Goal: Task Accomplishment & Management: Manage account settings

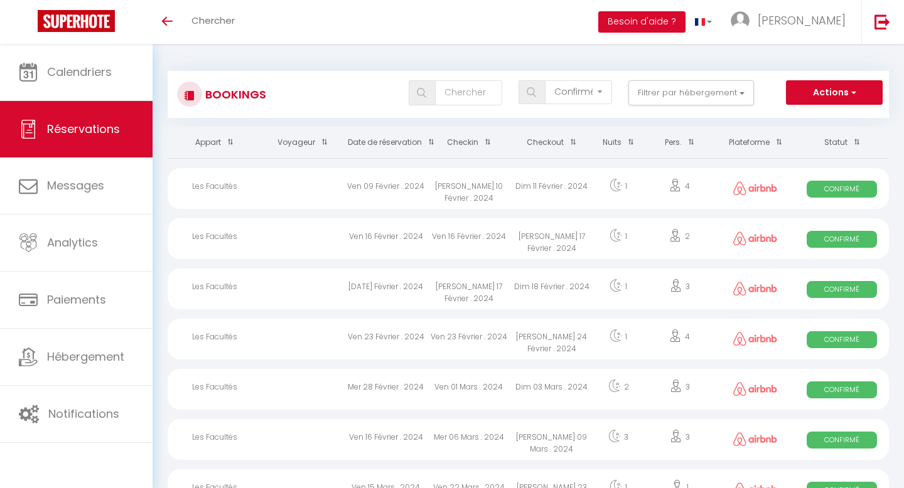
select select "confirmed"
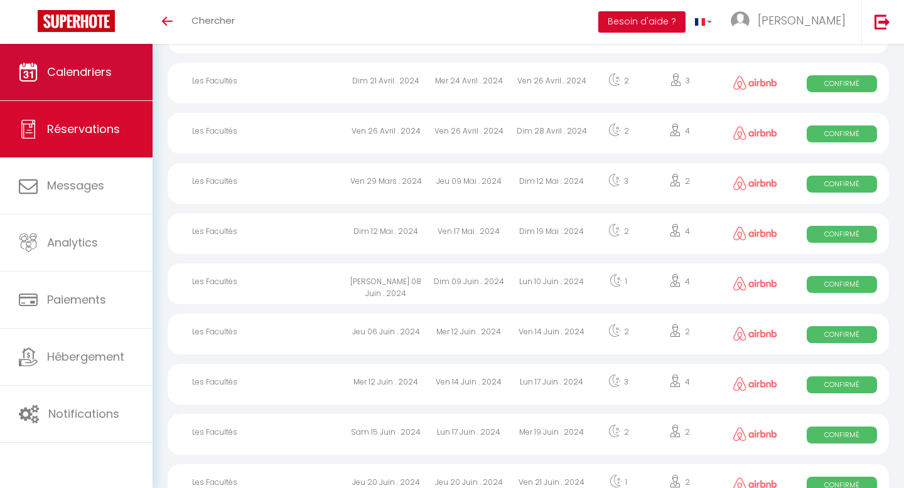
click at [97, 78] on span "Calendriers" at bounding box center [79, 72] width 65 height 16
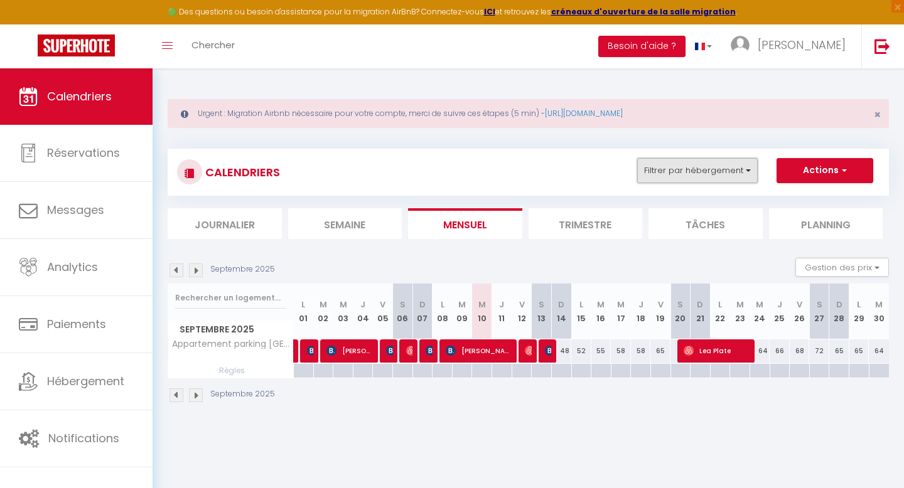
click at [672, 170] on button "Filtrer par hébergement" at bounding box center [697, 170] width 121 height 25
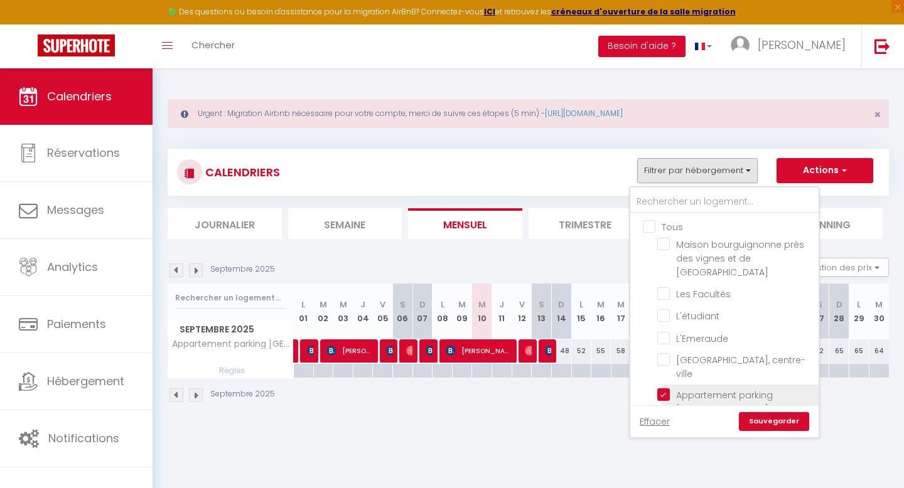
click at [668, 389] on input "Appartement parking [GEOGRAPHIC_DATA] [PERSON_NAME][GEOGRAPHIC_DATA]" at bounding box center [735, 395] width 157 height 13
checkbox input "false"
click at [663, 287] on input "Les Facultés" at bounding box center [735, 293] width 157 height 13
checkbox input "true"
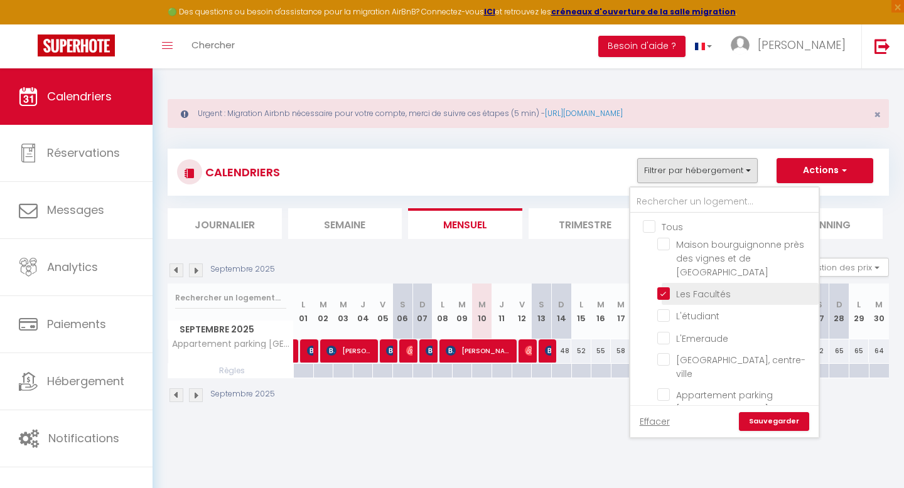
checkbox input "false"
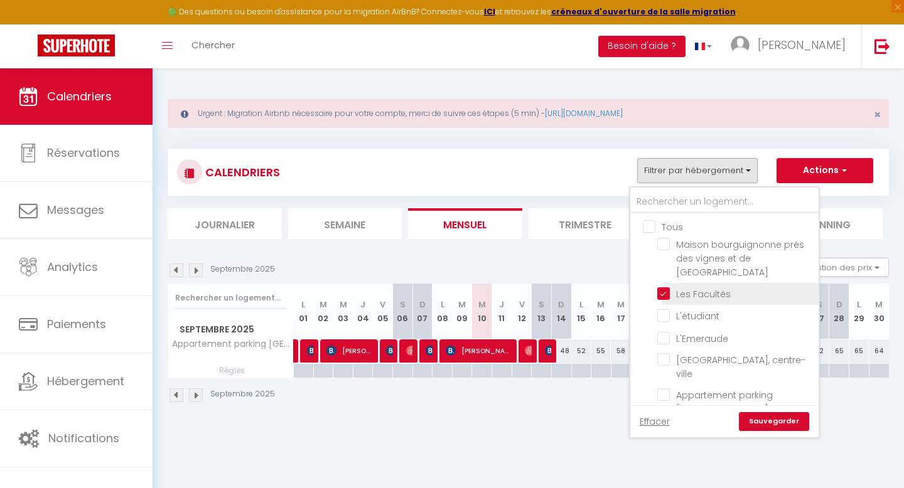
checkbox input "false"
click at [766, 422] on link "Sauvegarder" at bounding box center [774, 421] width 70 height 19
select select
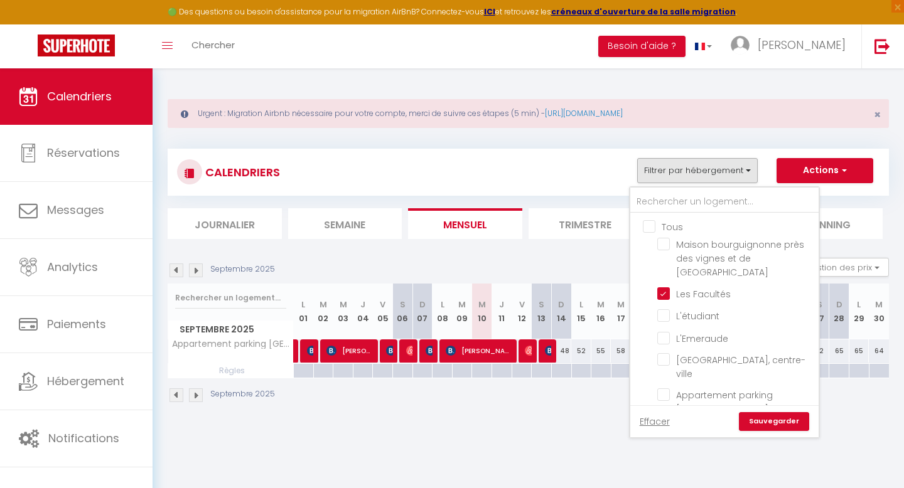
select select
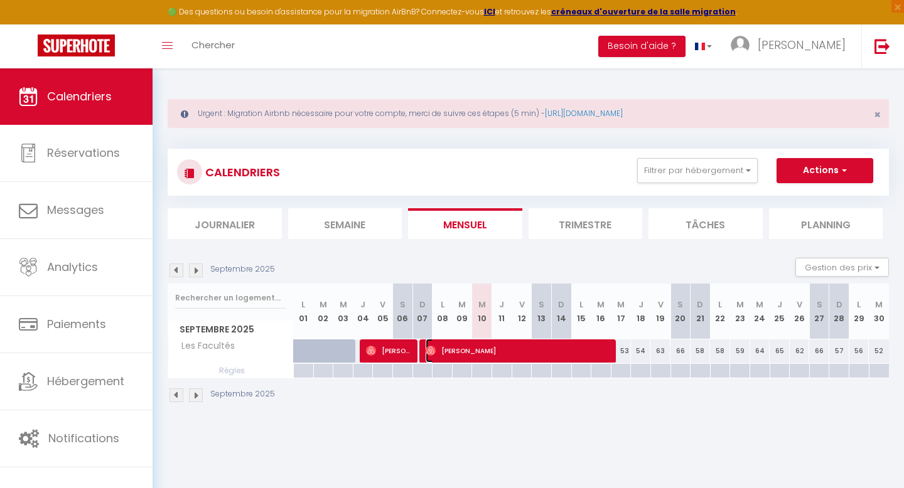
click at [445, 354] on span "[PERSON_NAME]" at bounding box center [520, 351] width 188 height 24
select select "OK"
select select "0"
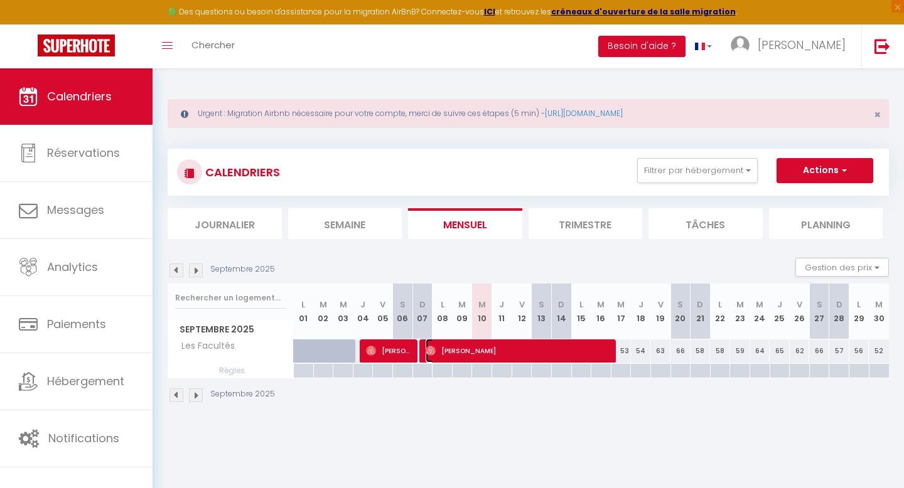
select select "1"
select select
select select "49502"
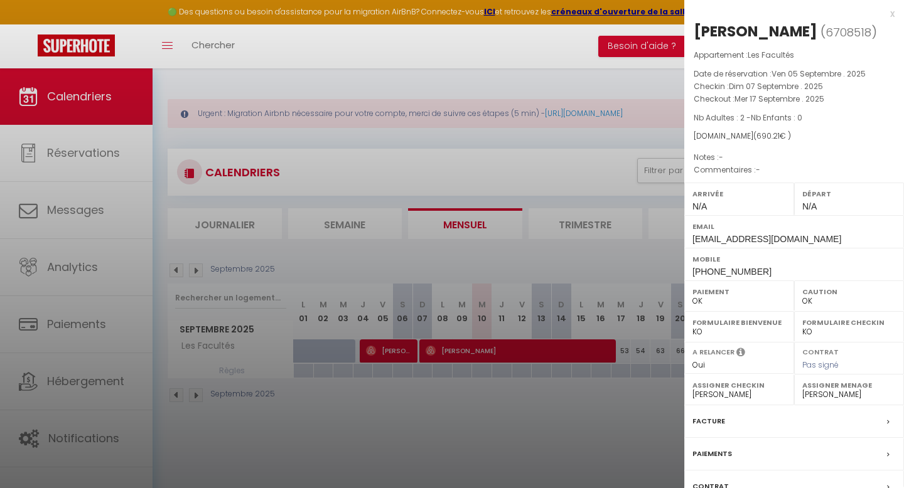
click at [387, 352] on div at bounding box center [452, 244] width 904 height 488
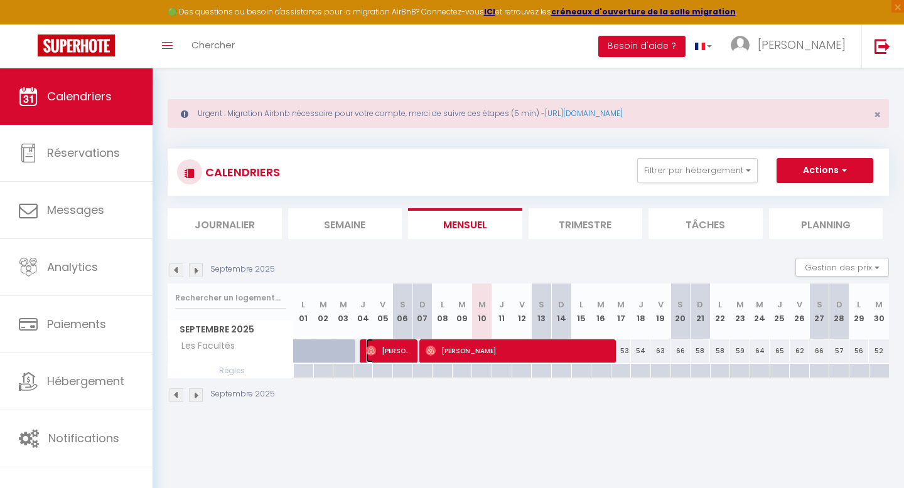
click at [387, 352] on span "[PERSON_NAME]" at bounding box center [389, 351] width 47 height 24
select select
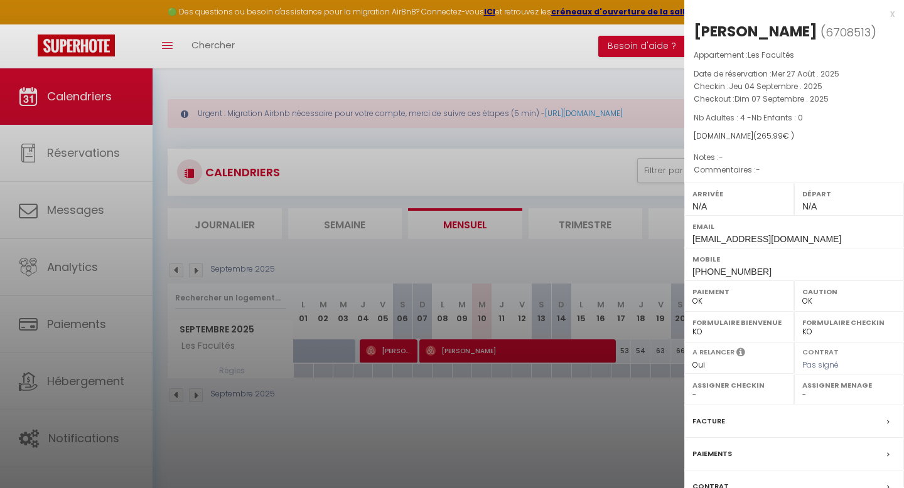
click at [727, 394] on select "- Anissa El Kadri Camille Fallet Rachida FAKHIR Clement BECCU Magali Casagrande" at bounding box center [739, 394] width 94 height 11
select select "49502"
click at [692, 389] on select "- Anissa El Kadri Camille Fallet Rachida FAKHIR Clement BECCU Magali Casagrande" at bounding box center [739, 394] width 94 height 11
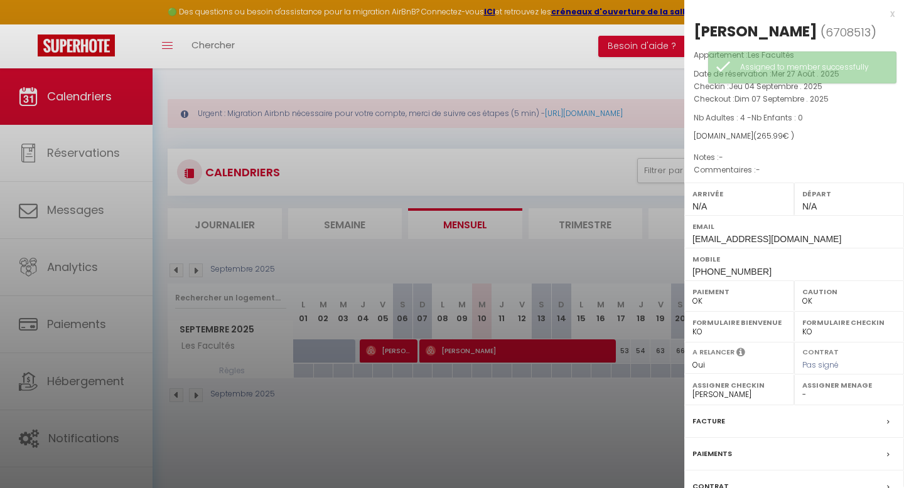
click at [815, 395] on select "- Anissa El Kadri Camille Fallet Rachida FAKHIR Clement BECCU Magali Casagrande" at bounding box center [849, 394] width 94 height 11
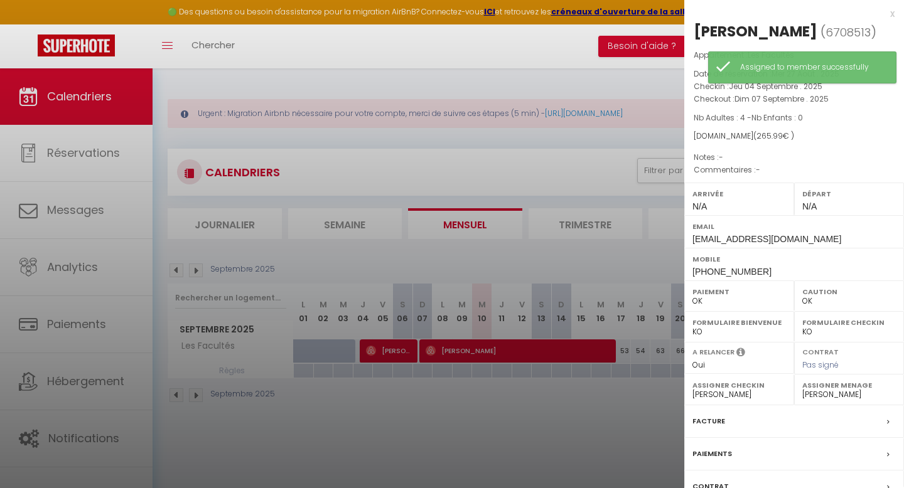
click at [802, 389] on select "- Anissa El Kadri Camille Fallet Rachida FAKHIR Clement BECCU Magali Casagrande" at bounding box center [849, 394] width 94 height 11
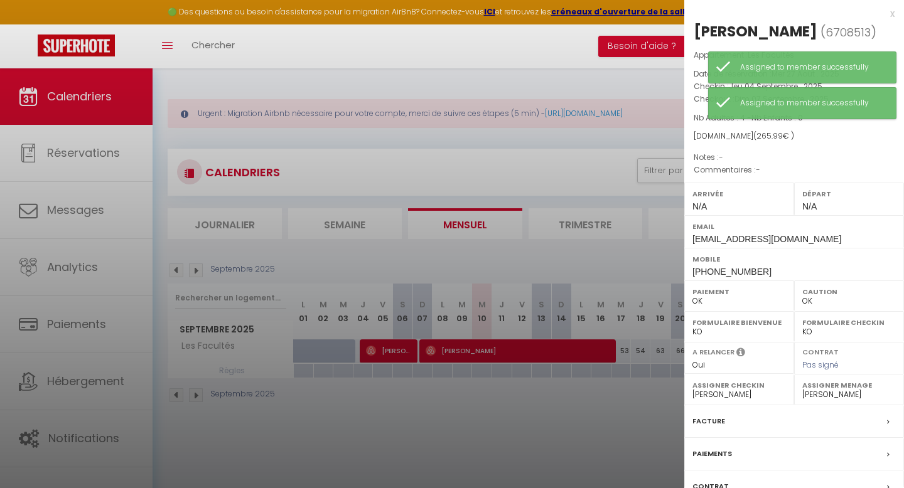
click at [522, 352] on div at bounding box center [452, 244] width 904 height 488
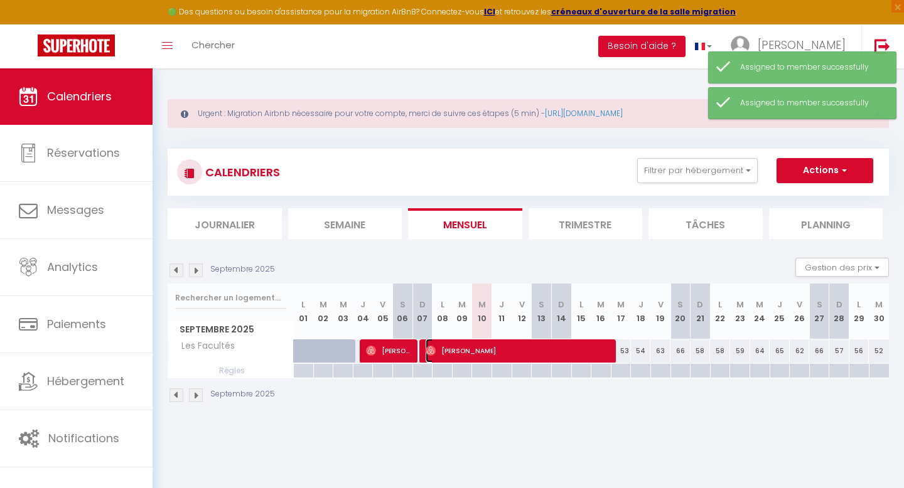
click at [522, 352] on span "[PERSON_NAME]" at bounding box center [520, 351] width 188 height 24
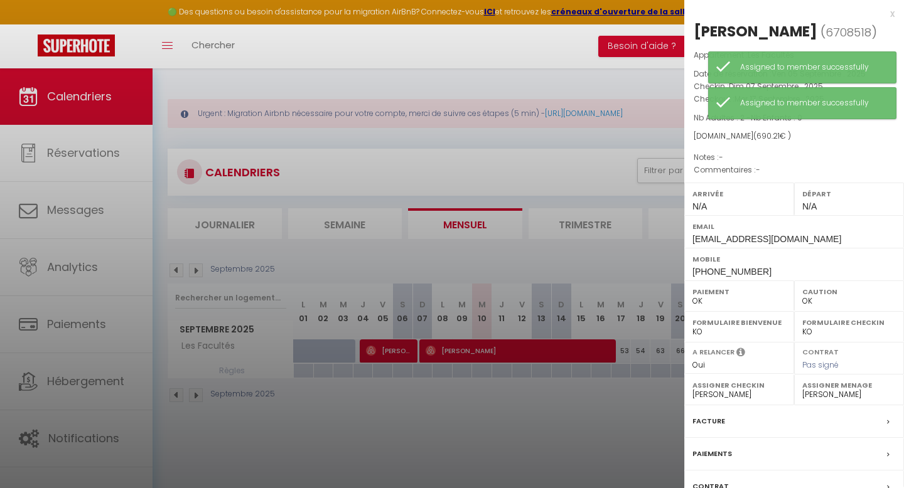
click at [755, 399] on select "- Anissa El Kadri Camille Fallet Rachida FAKHIR Clement BECCU Magali Casagrande" at bounding box center [739, 394] width 94 height 11
click at [692, 389] on select "- Anissa El Kadri Camille Fallet Rachida FAKHIR Clement BECCU Magali Casagrande" at bounding box center [739, 394] width 94 height 11
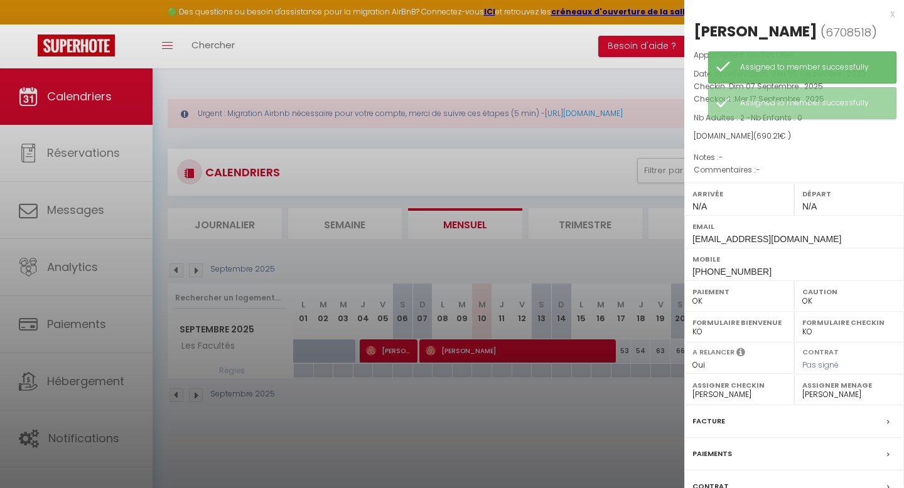
click at [846, 394] on select "- Anissa El Kadri Camille Fallet Rachida FAKHIR Clement BECCU Magali Casagrande" at bounding box center [849, 394] width 94 height 11
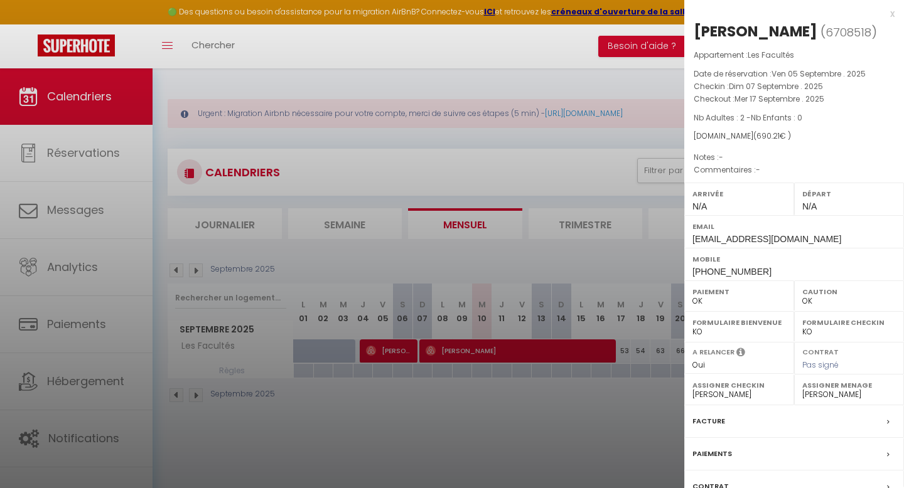
click at [802, 389] on select "- Anissa El Kadri Camille Fallet Rachida FAKHIR Clement BECCU Magali Casagrande" at bounding box center [849, 394] width 94 height 11
click at [824, 389] on label "Assigner Menage" at bounding box center [849, 385] width 94 height 13
click at [824, 396] on select "- Anissa El Kadri Camille Fallet Rachida FAKHIR Clement BECCU Magali Casagrande" at bounding box center [849, 394] width 94 height 11
click at [802, 389] on select "- Anissa El Kadri Camille Fallet Rachida FAKHIR Clement BECCU Magali Casagrande" at bounding box center [849, 394] width 94 height 11
click at [822, 386] on label "Assigner Menage" at bounding box center [849, 385] width 94 height 13
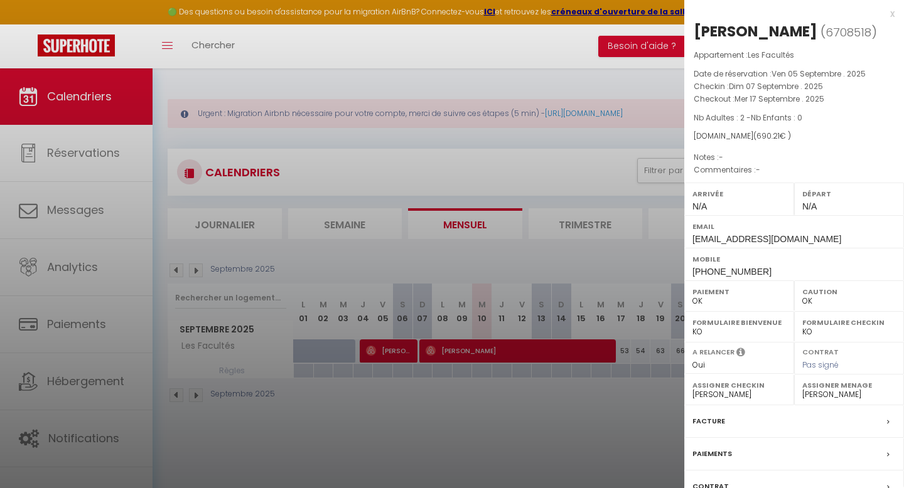
click at [821, 392] on select "- Anissa El Kadri Camille Fallet Rachida FAKHIR Clement BECCU Magali Casagrande" at bounding box center [849, 394] width 94 height 11
click at [802, 389] on select "- Anissa El Kadri Camille Fallet Rachida FAKHIR Clement BECCU Magali Casagrande" at bounding box center [849, 394] width 94 height 11
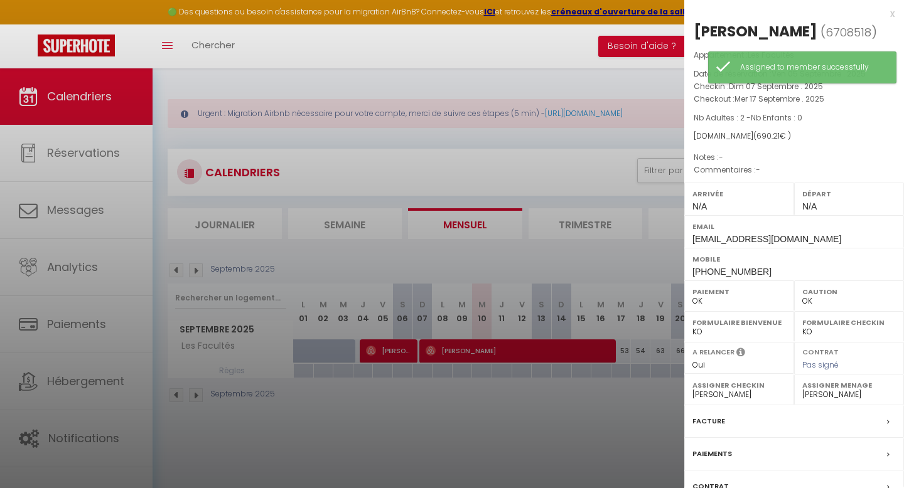
click at [816, 395] on select "- Anissa El Kadri Camille Fallet Rachida FAKHIR Clement BECCU Magali Casagrande" at bounding box center [849, 394] width 94 height 11
select select "49502"
click at [802, 389] on select "- Anissa El Kadri Camille Fallet Rachida FAKHIR Clement BECCU Magali Casagrande" at bounding box center [849, 394] width 94 height 11
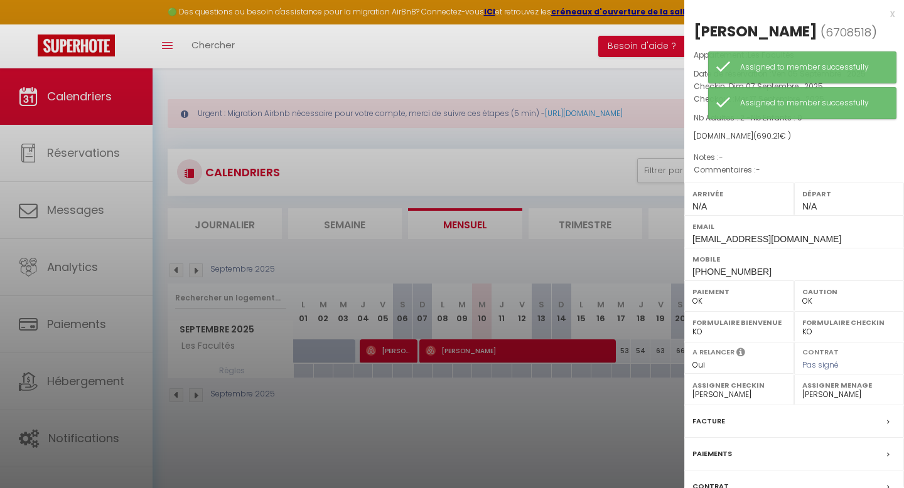
click at [576, 412] on div at bounding box center [452, 244] width 904 height 488
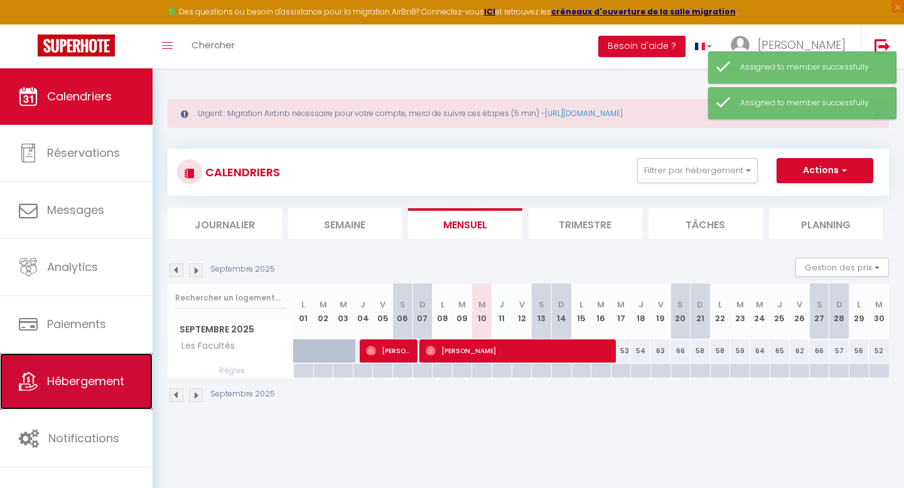
click at [100, 396] on link "Hébergement" at bounding box center [76, 381] width 153 height 57
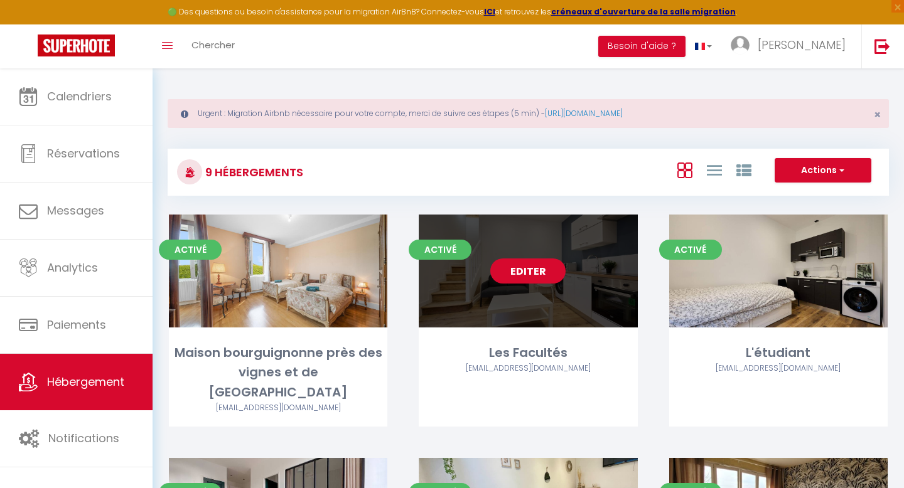
click at [540, 280] on link "Editer" at bounding box center [527, 271] width 75 height 25
select select "3"
select select "2"
select select "1"
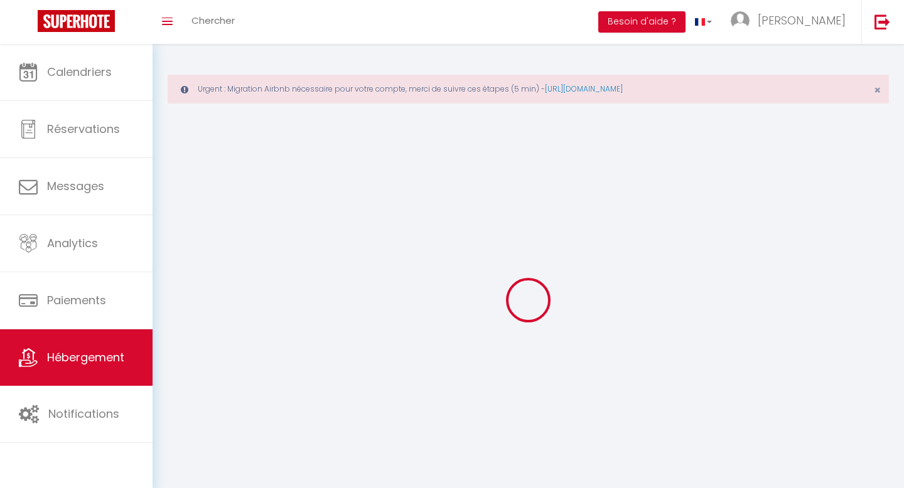
select select
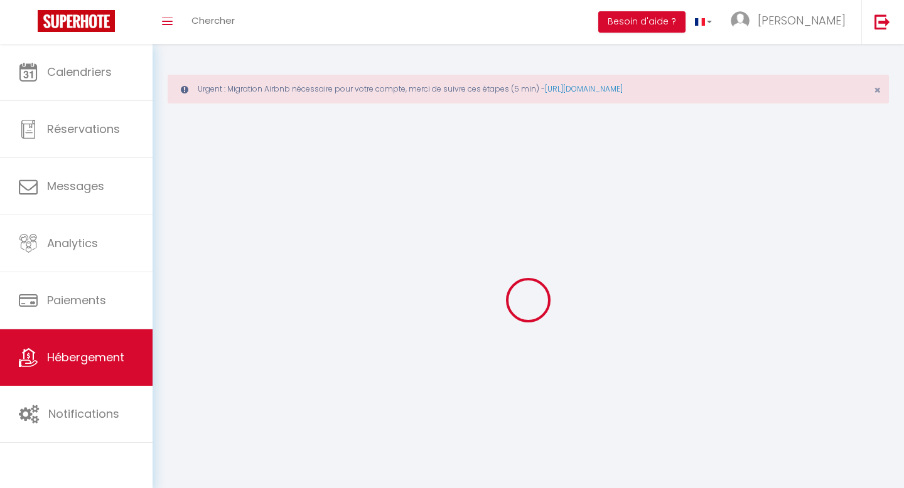
checkbox input "false"
select select
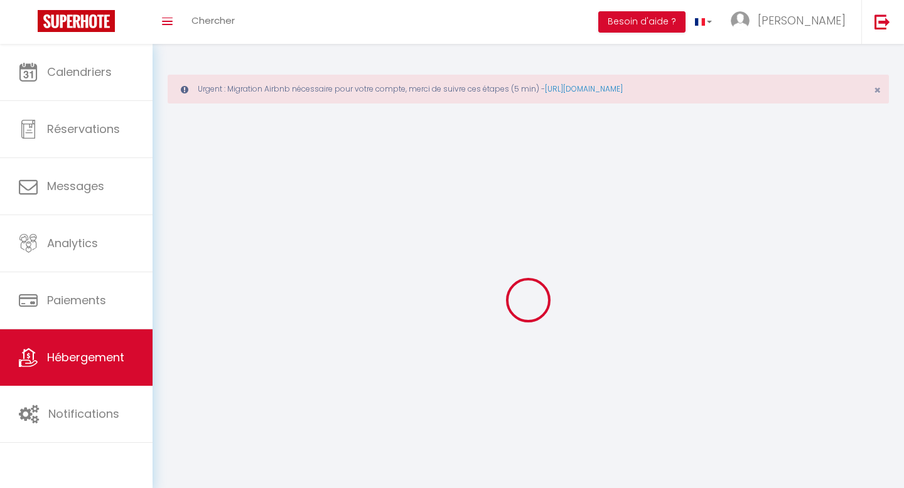
select select
select select "1"
select select
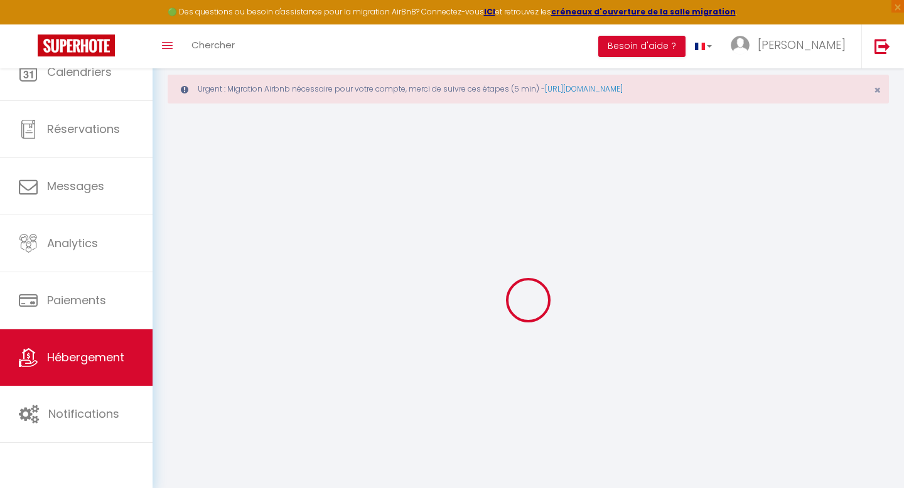
select select
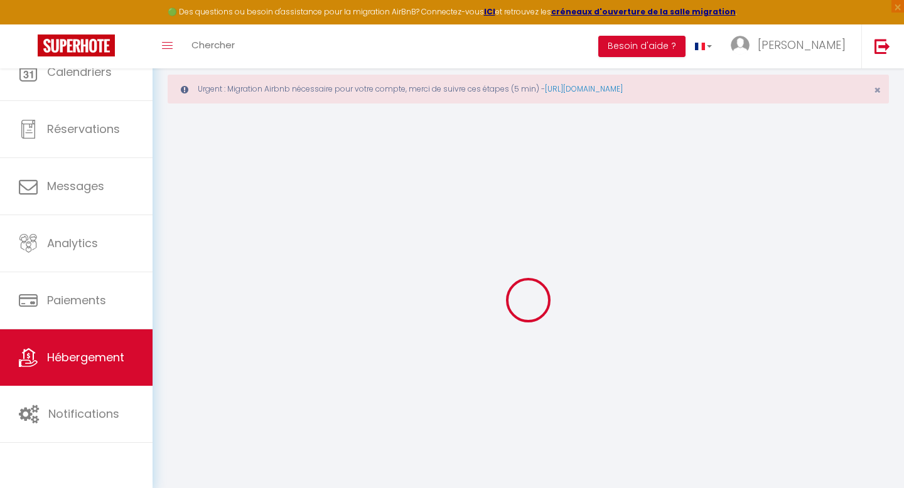
select select
checkbox input "false"
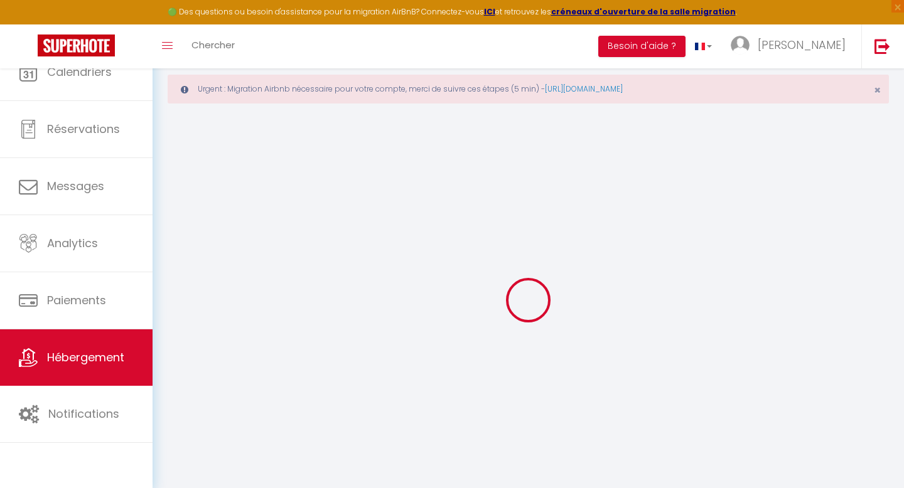
select select "28"
select select
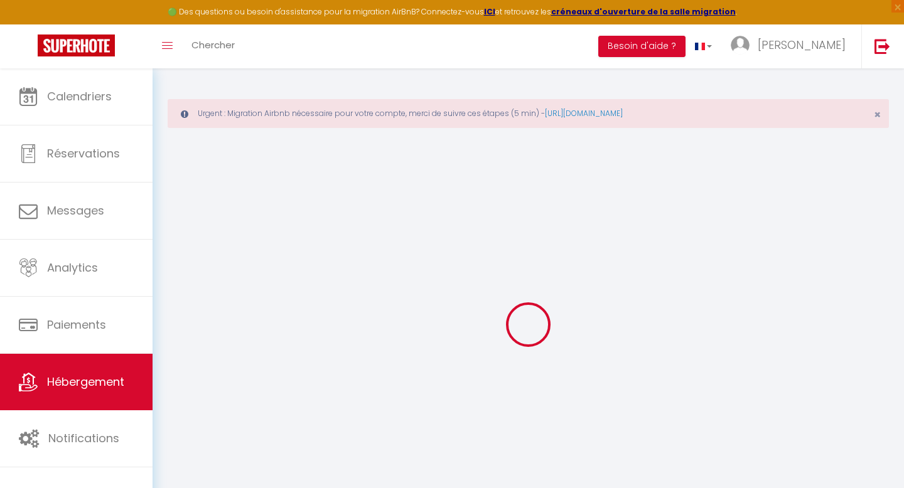
select select
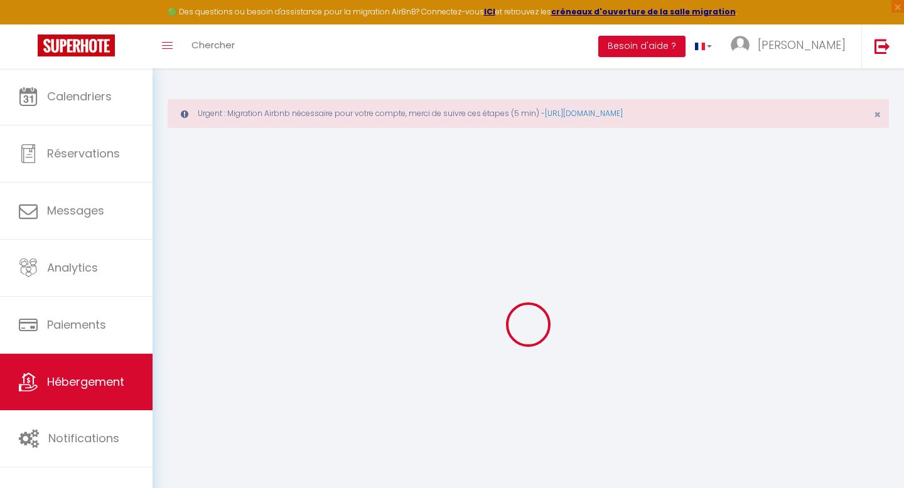
select select
checkbox input "false"
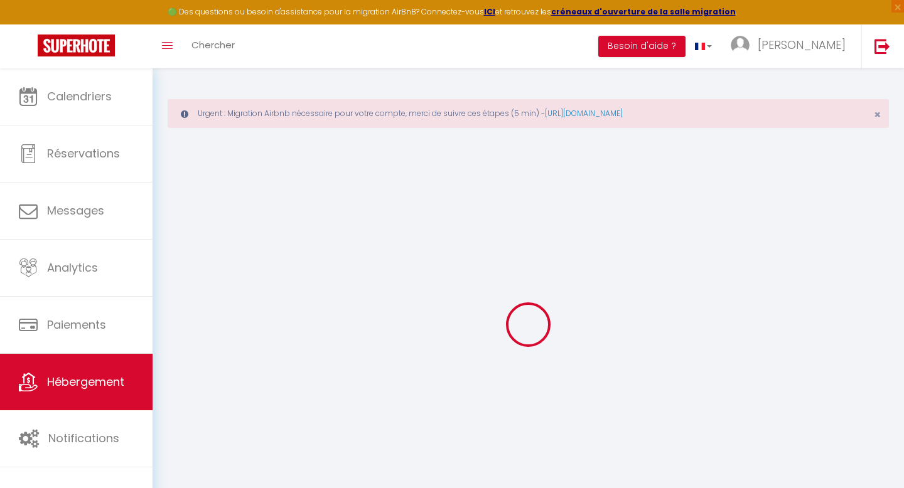
select select
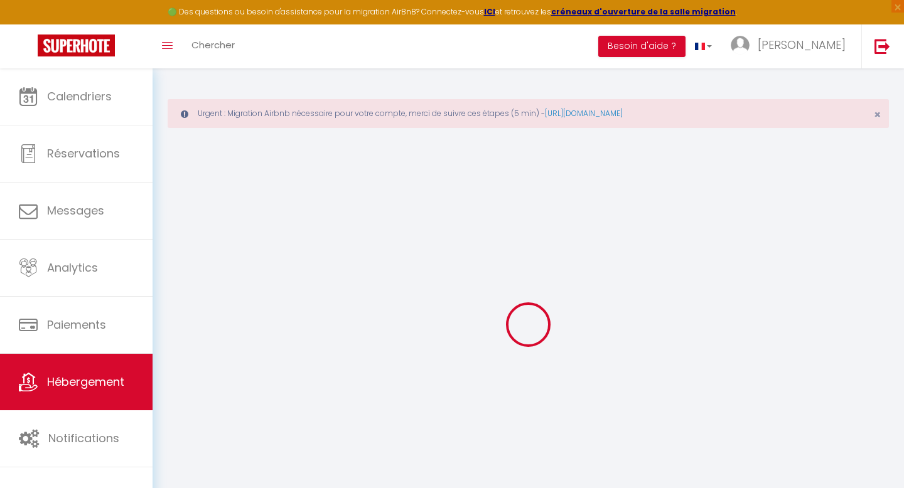
select select
checkbox input "false"
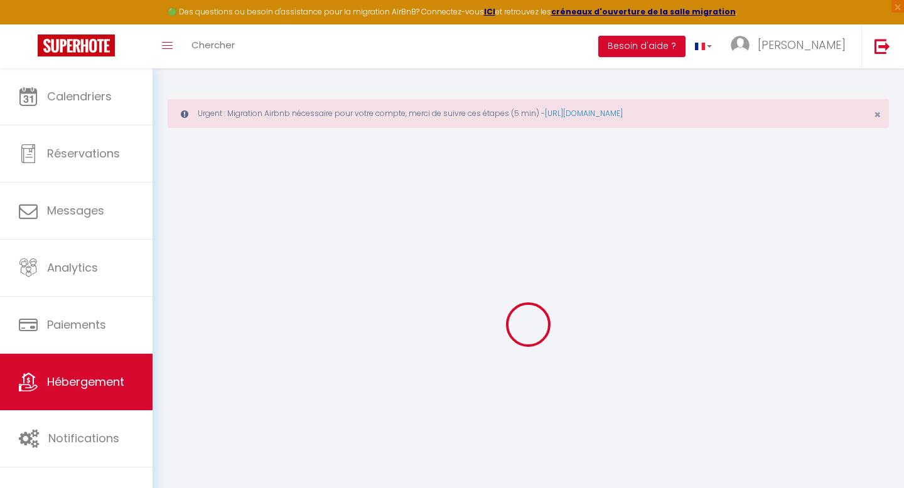
checkbox input "false"
select select
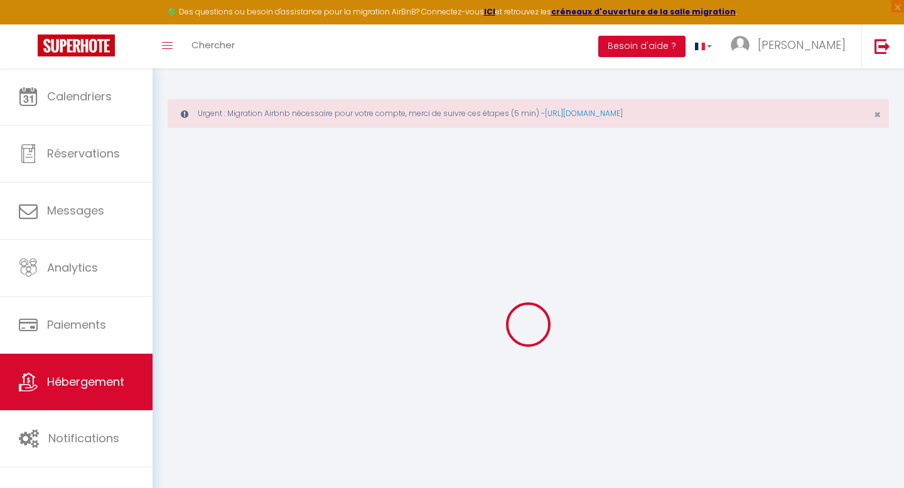
select select
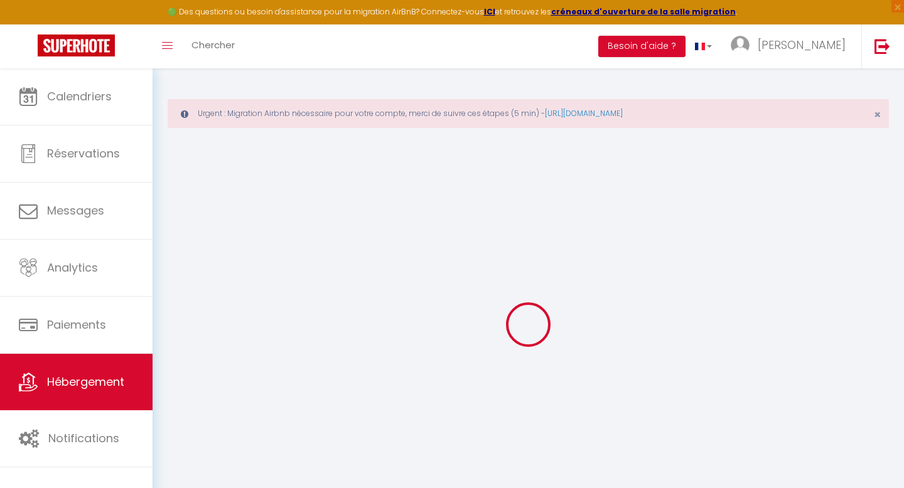
checkbox input "false"
select select
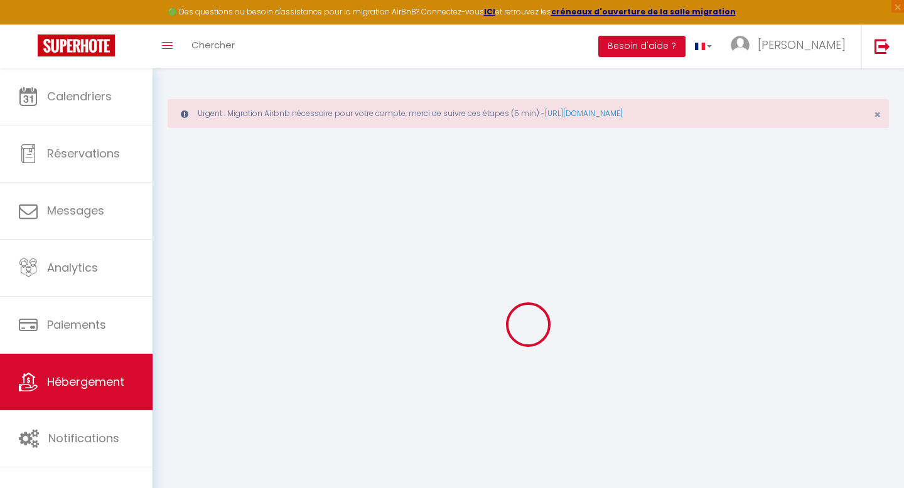
select select
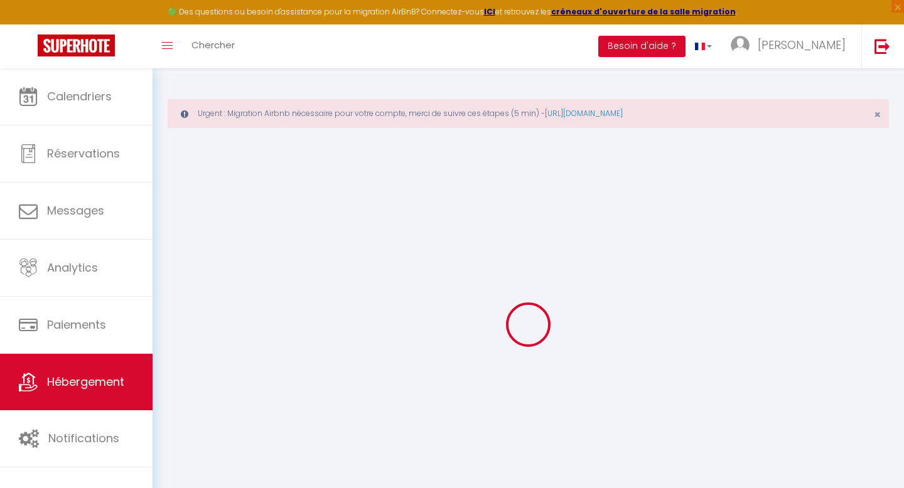
select select
checkbox input "false"
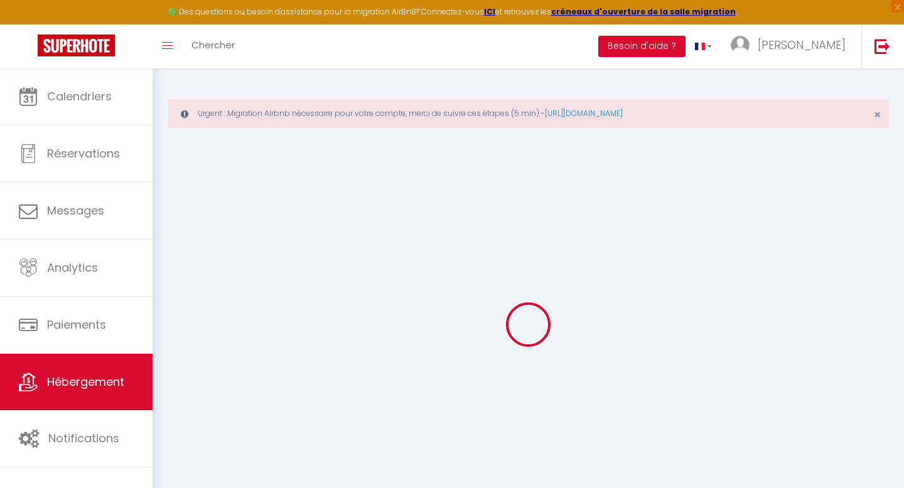
checkbox input "false"
select select
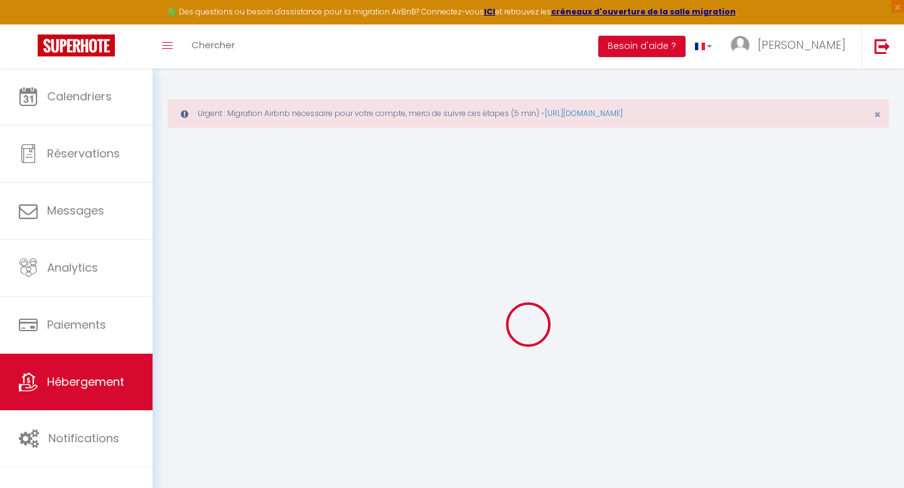
select select
checkbox input "false"
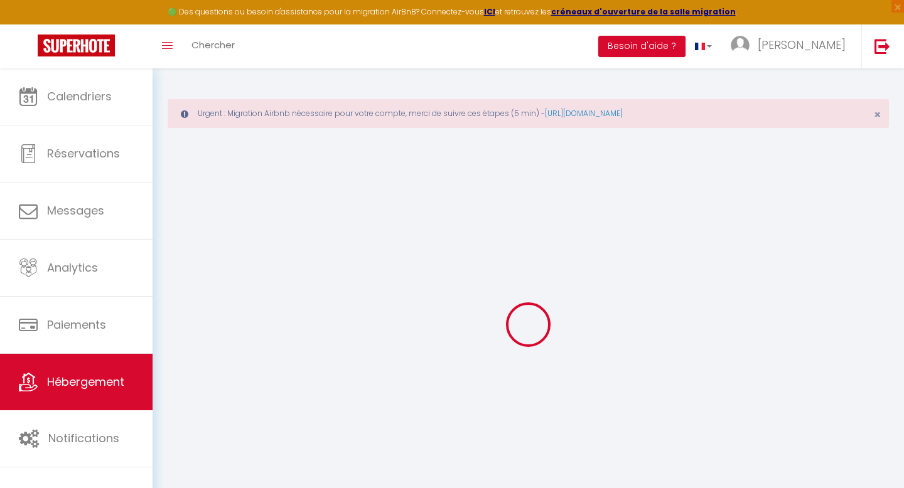
checkbox input "false"
select select
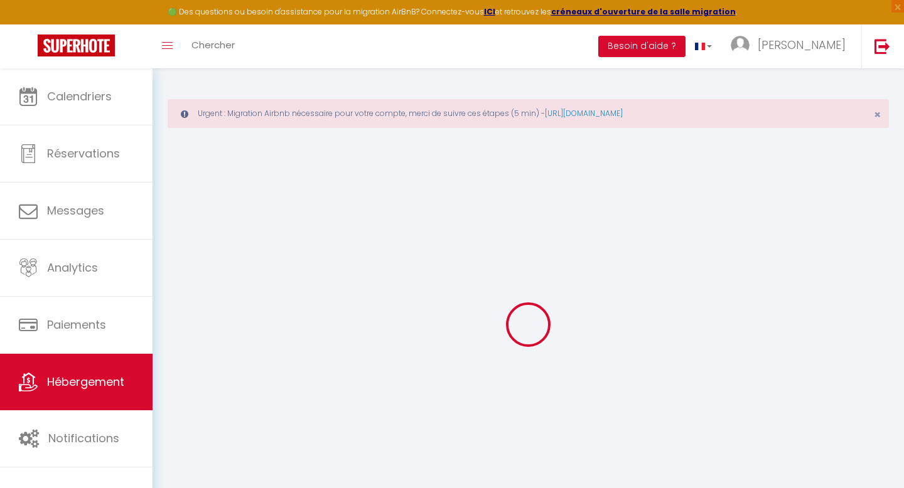
type input "Les Facultés"
type input "Benjamin"
type input "ARBEZ"
type input "21000"
type input "Talant"
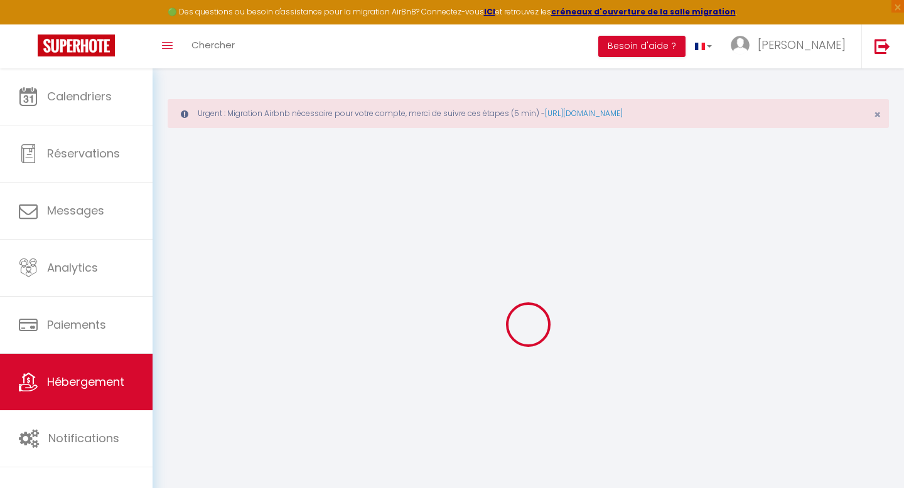
select select "4"
select select "2"
type input "65"
type input "36"
select select
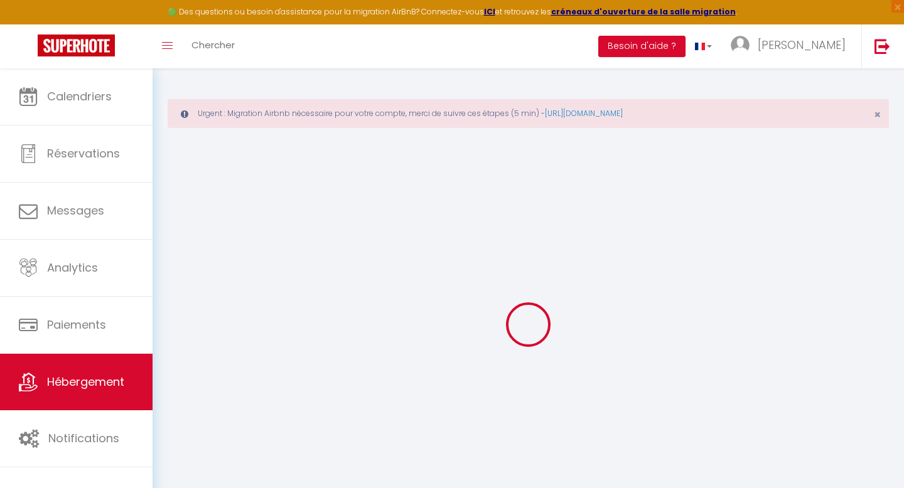
select select
type input "44 BIS rue Jules D'Arbaumont"
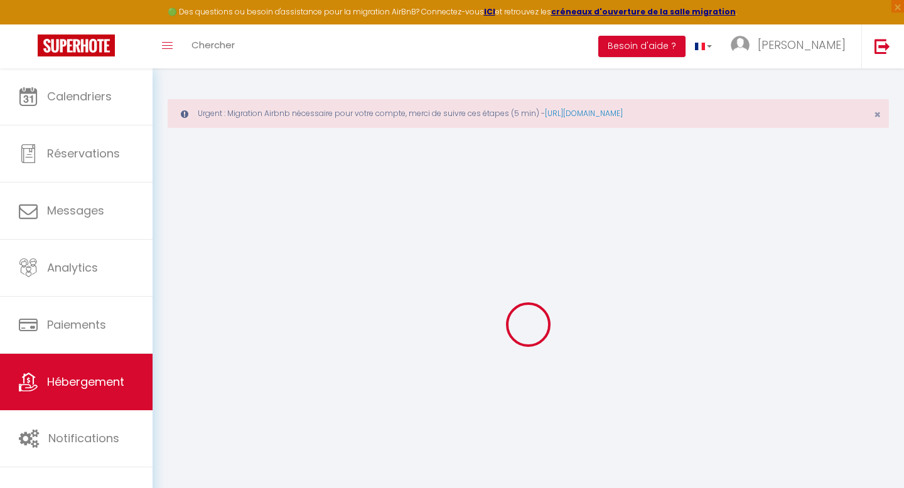
type input "21000"
type input "Dijon"
type input "noellie.binggeli@gmail.com"
select select "15843"
checkbox input "true"
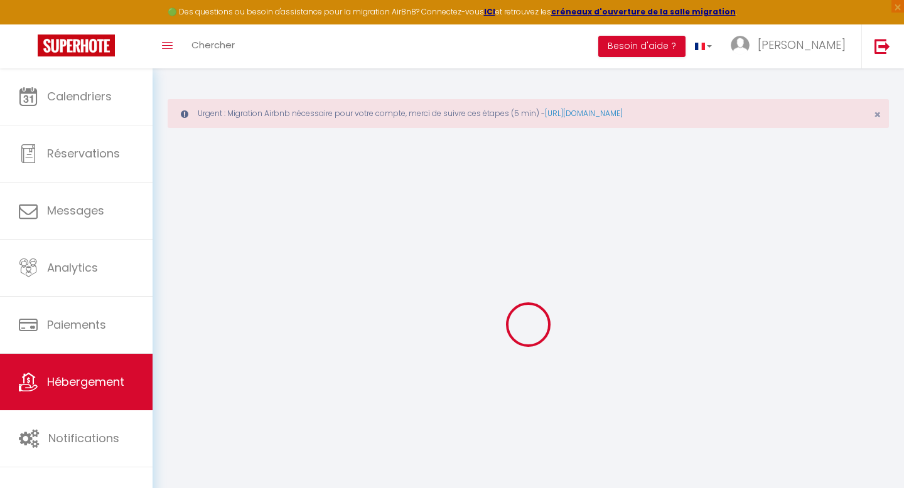
checkbox input "false"
type input "0"
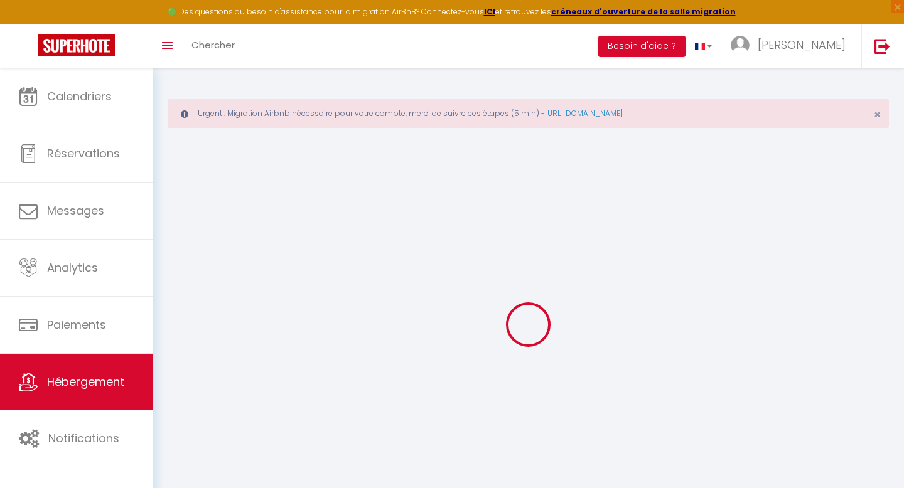
type input "0"
select select "49502"
select select
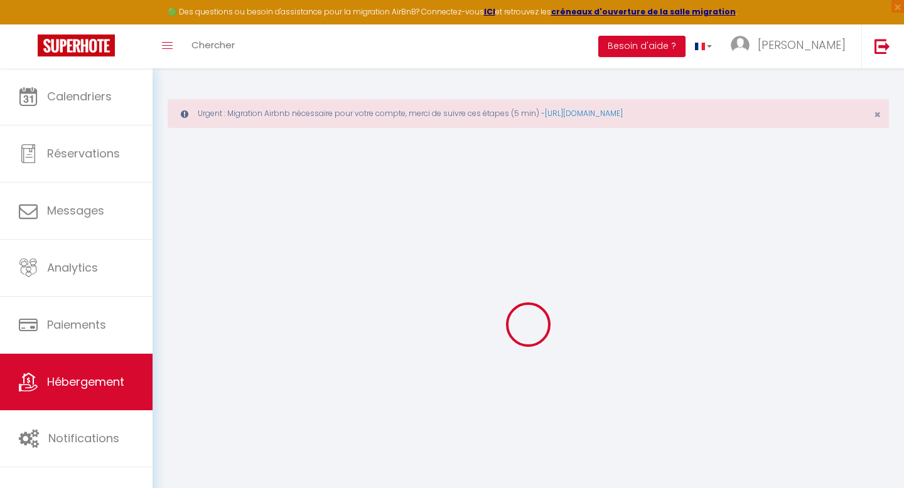
select select
checkbox input "true"
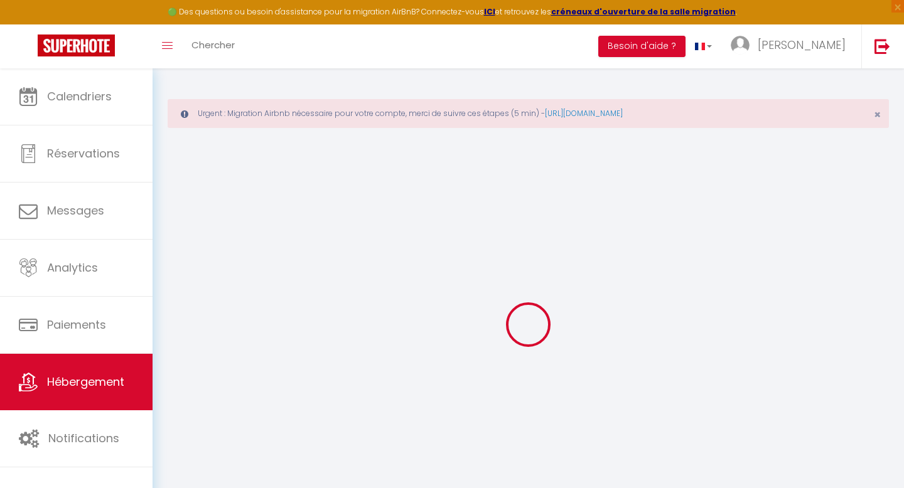
checkbox input "false"
select select
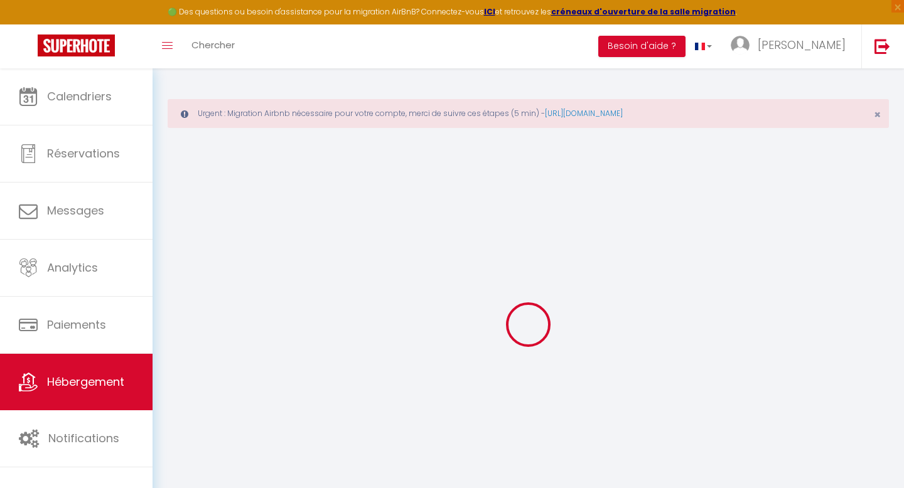
select select
checkbox input "true"
checkbox input "false"
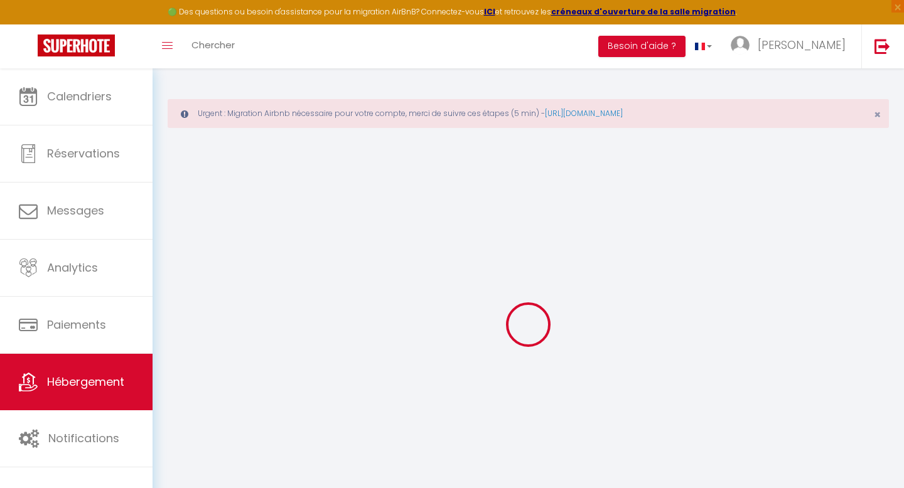
checkbox input "false"
checkbox input "true"
checkbox input "false"
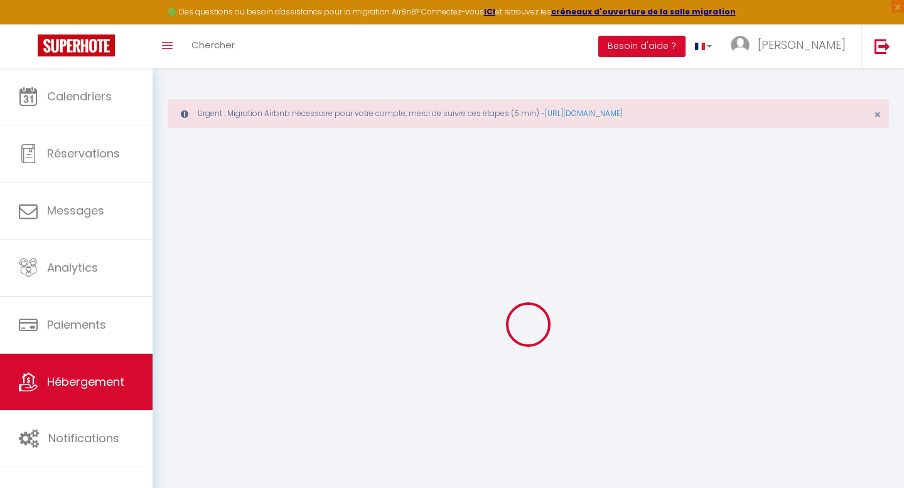
checkbox input "false"
select select "16:00"
select select "23:45"
select select "11:00"
select select "30"
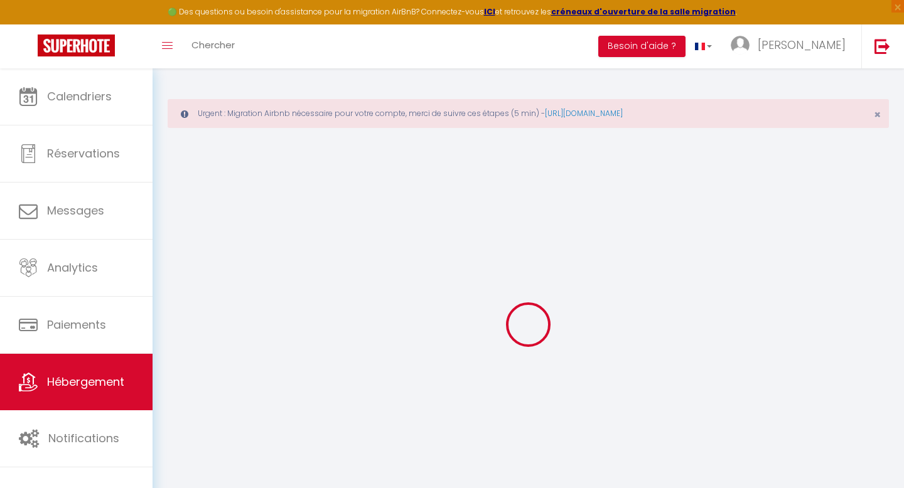
select select "120"
checkbox input "true"
checkbox input "false"
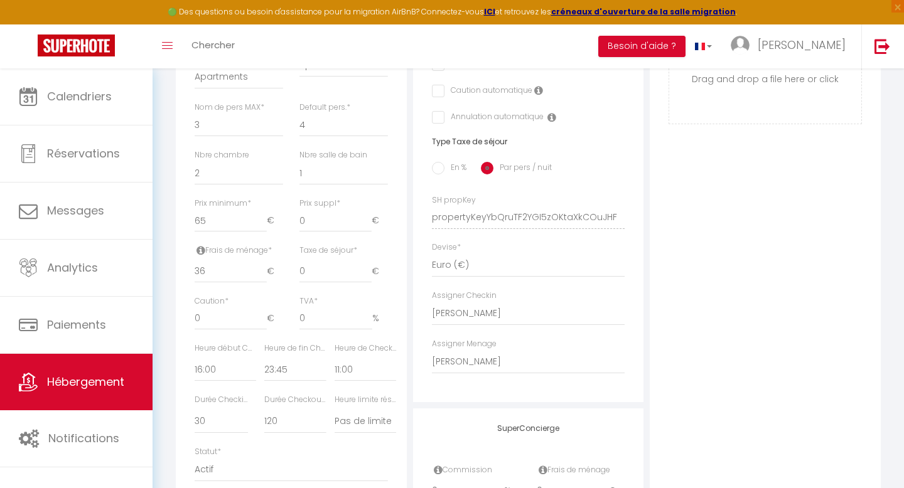
scroll to position [498, 0]
click at [488, 310] on select "- Anissa El Kadri Camille Fallet Rachida FAKHIR Clement BECCU Magali Casagrande" at bounding box center [528, 311] width 193 height 24
click at [432, 299] on select "- Anissa El Kadri Camille Fallet Rachida FAKHIR Clement BECCU Magali Casagrande" at bounding box center [528, 311] width 193 height 24
click at [466, 355] on select "- Anissa El Kadri Camille Fallet Rachida FAKHIR Clement BECCU Magali Casagrande" at bounding box center [528, 360] width 193 height 24
click at [432, 348] on select "- Anissa El Kadri Camille Fallet Rachida FAKHIR Clement BECCU Magali Casagrande" at bounding box center [528, 360] width 193 height 24
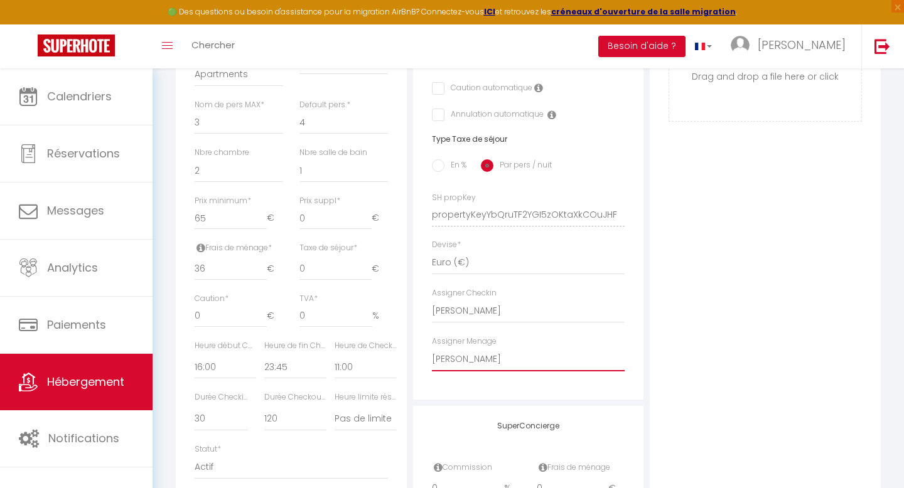
scroll to position [671, 0]
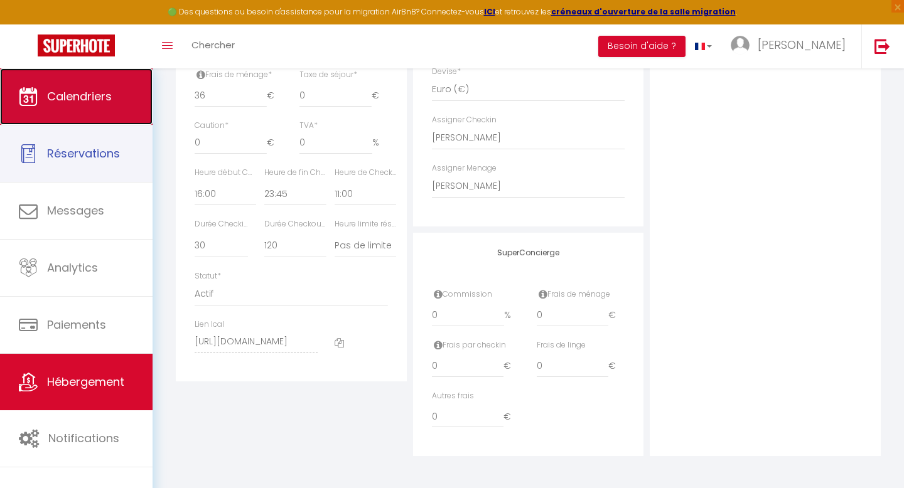
click at [88, 115] on link "Calendriers" at bounding box center [76, 96] width 153 height 57
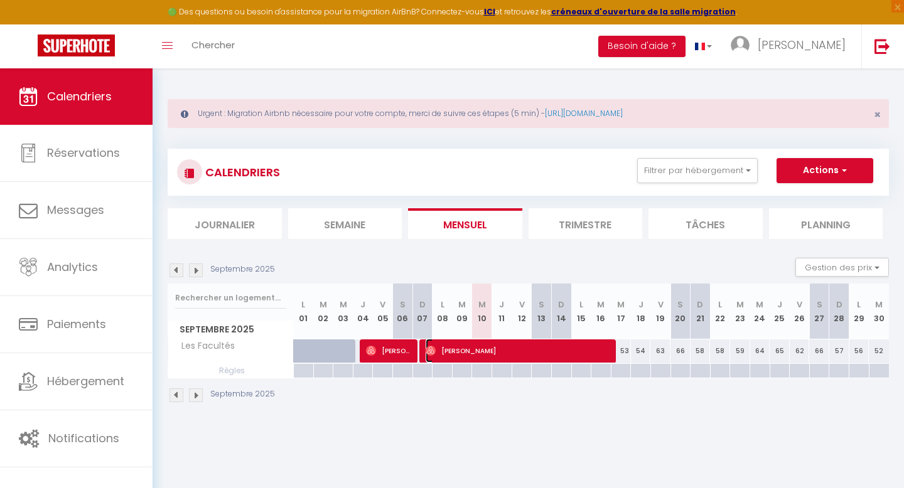
click at [450, 348] on span "[PERSON_NAME]" at bounding box center [520, 351] width 188 height 24
select select "OK"
select select "0"
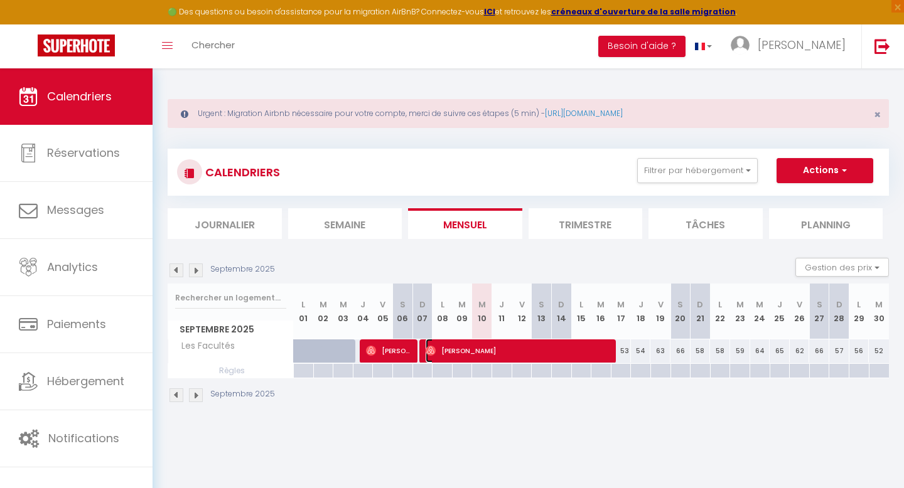
select select "1"
select select
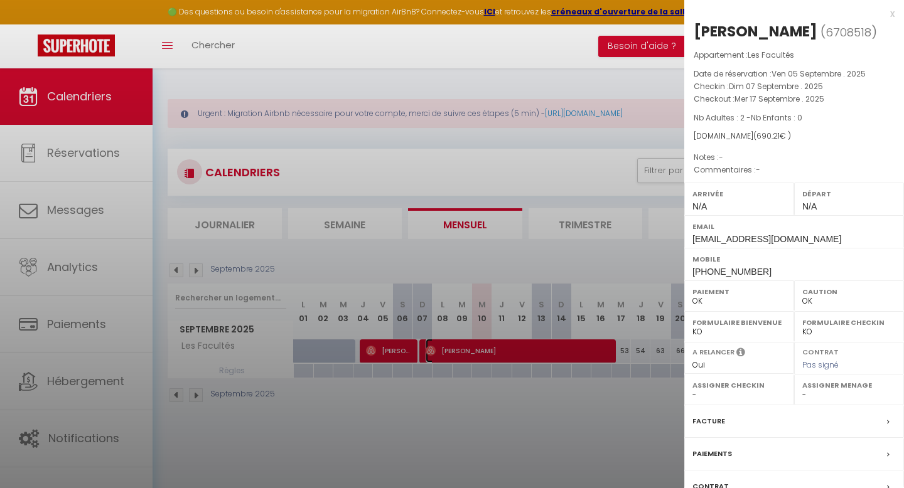
select select "49502"
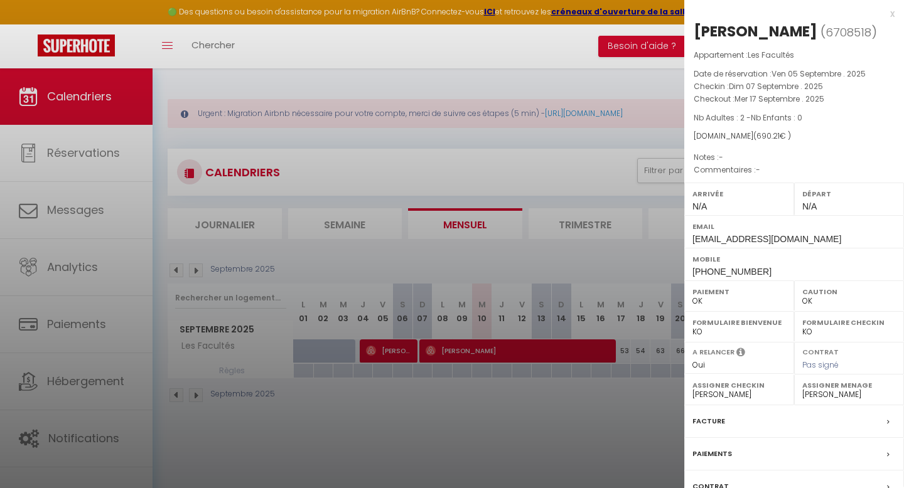
click at [442, 444] on div at bounding box center [452, 244] width 904 height 488
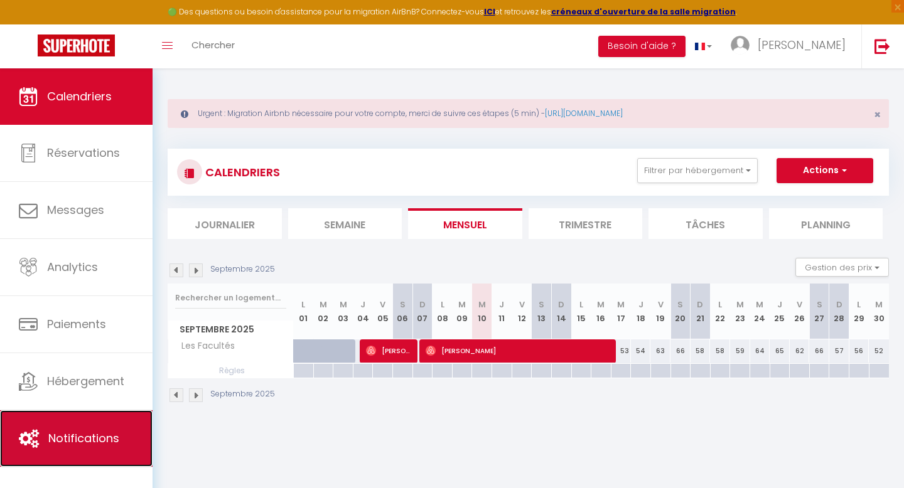
click at [34, 429] on icon at bounding box center [29, 438] width 20 height 19
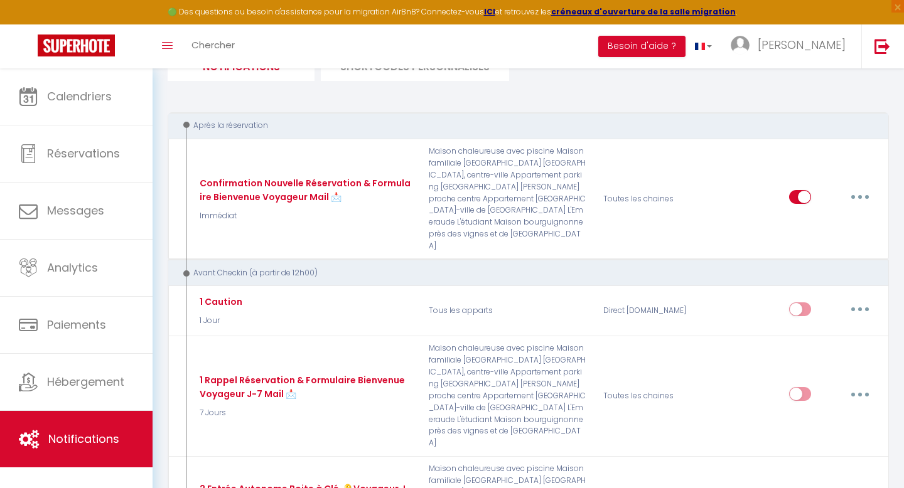
scroll to position [187, 0]
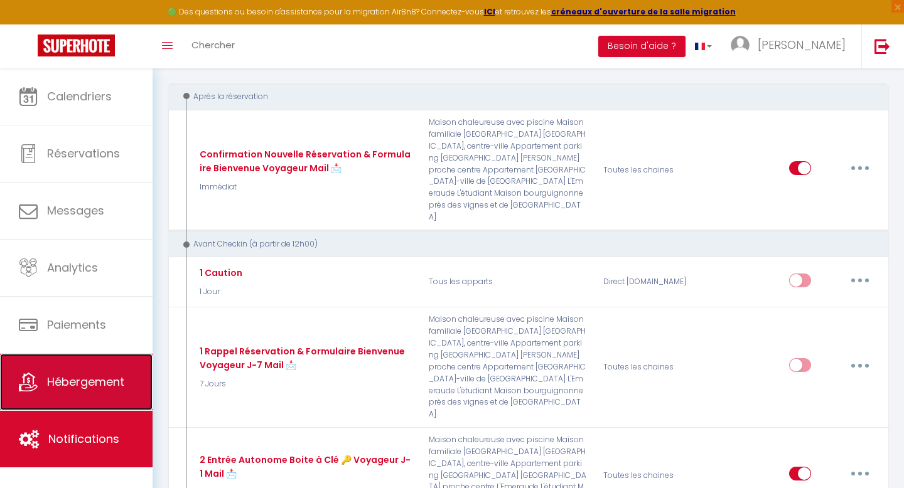
click at [55, 397] on link "Hébergement" at bounding box center [76, 382] width 153 height 57
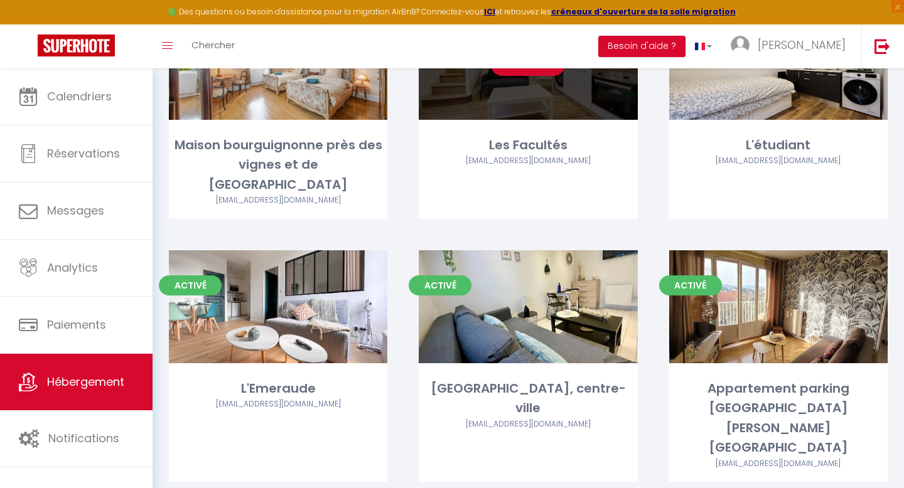
scroll to position [209, 0]
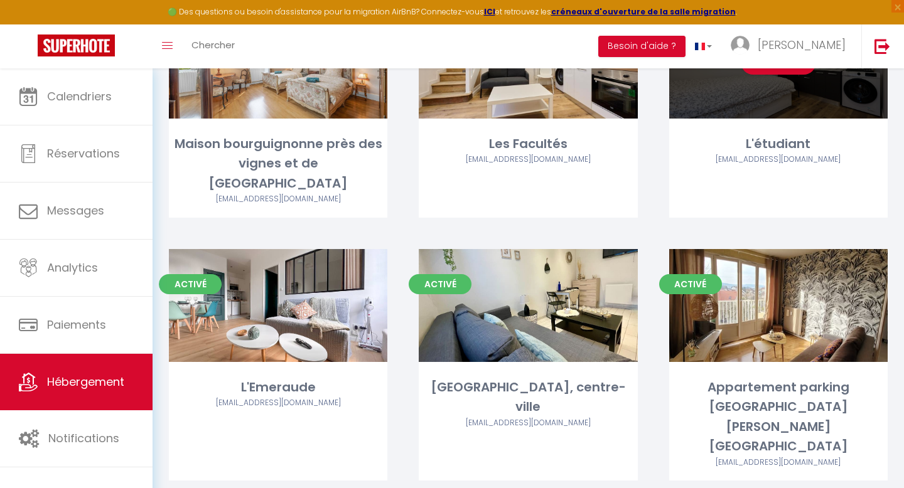
click at [776, 117] on div "Editer" at bounding box center [778, 62] width 218 height 113
select select "3"
select select "2"
select select "1"
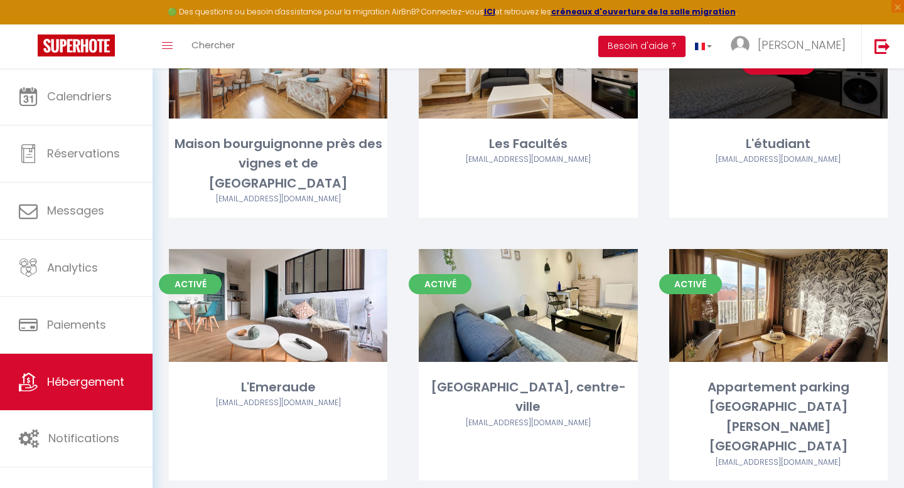
select select
select select "28"
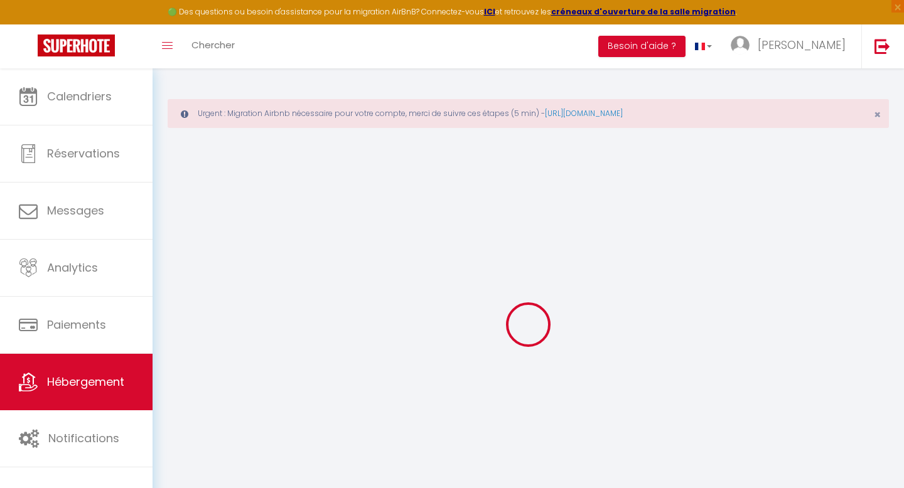
select select
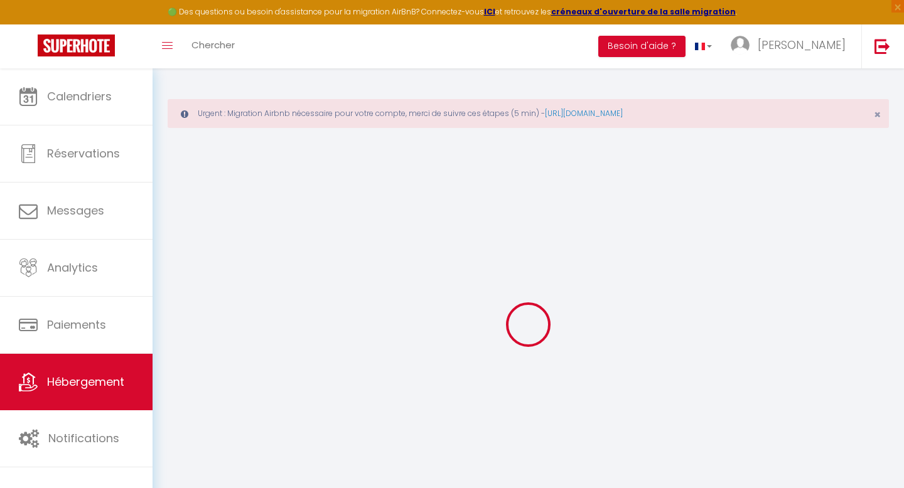
select select
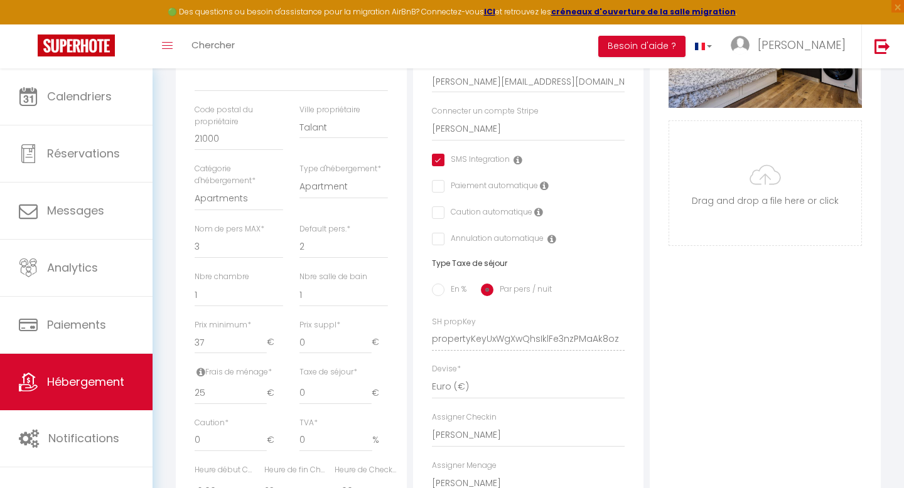
scroll to position [568, 0]
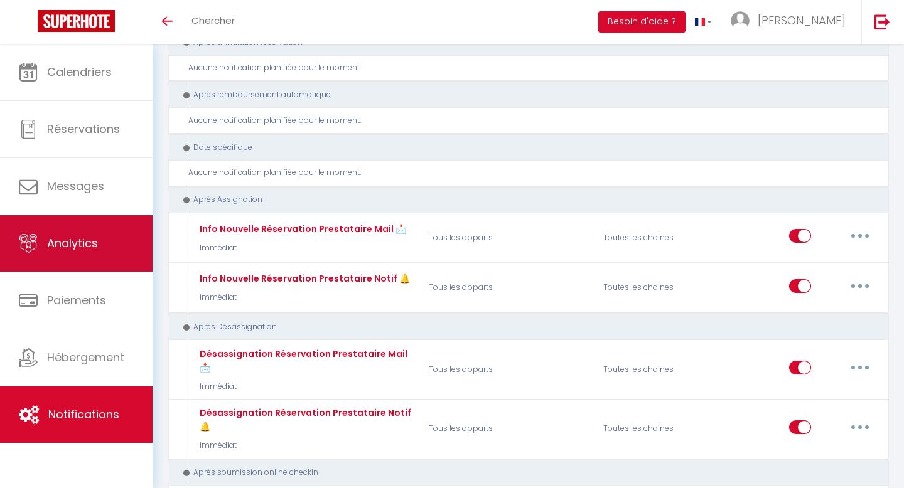
click at [87, 256] on link "Analytics" at bounding box center [76, 243] width 153 height 57
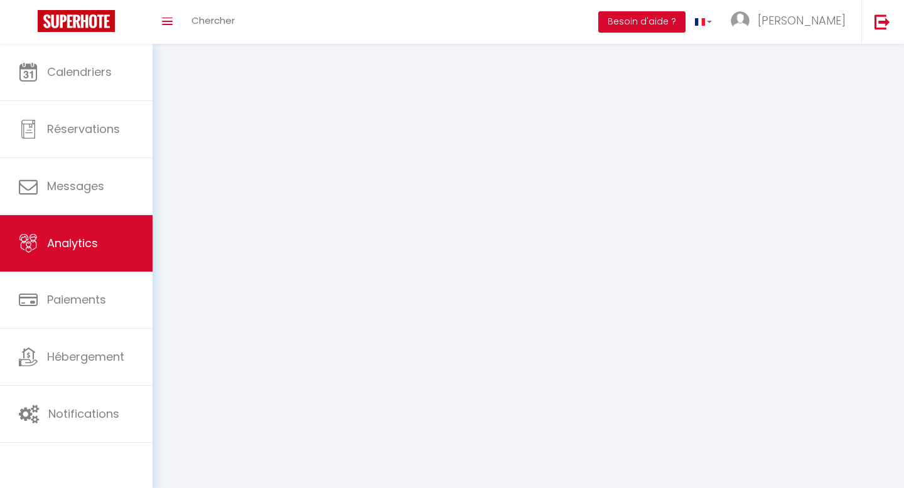
select select "2025"
select select "9"
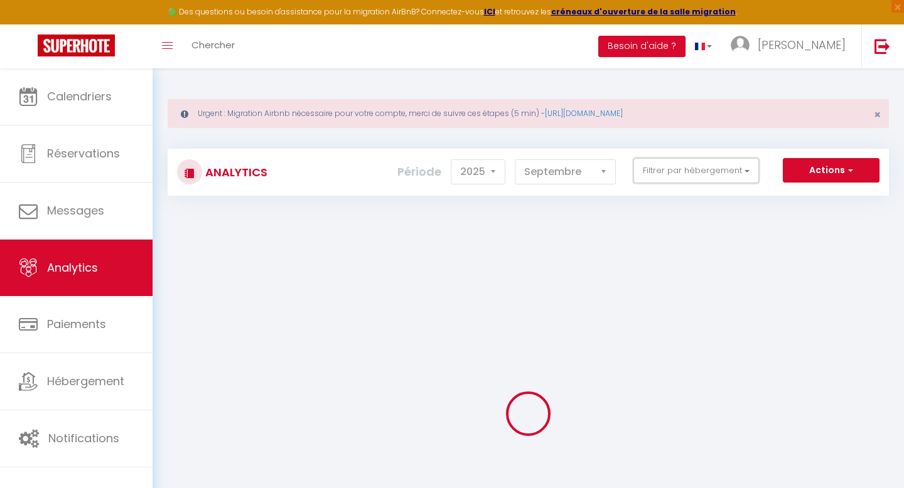
click at [686, 180] on button "Filtrer par hébergement" at bounding box center [696, 170] width 126 height 25
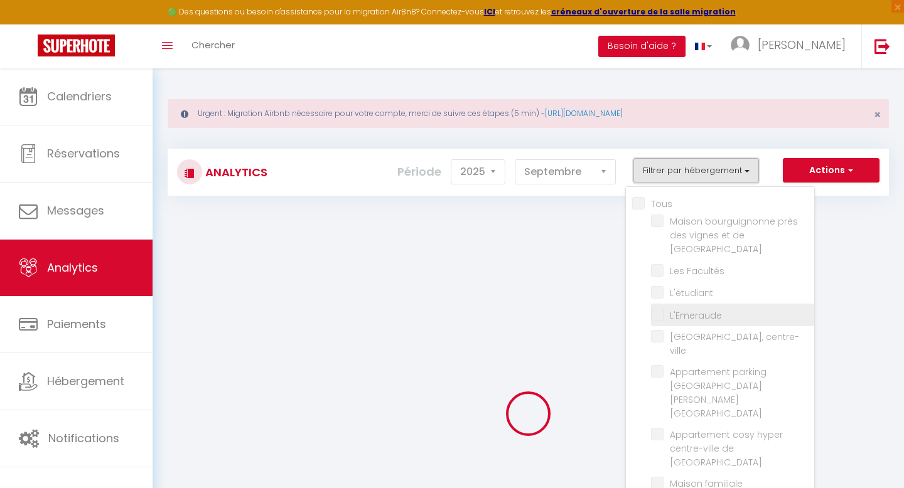
checkbox input "false"
checkbox Beaune "false"
checkbox Facultés "false"
checkbox input "false"
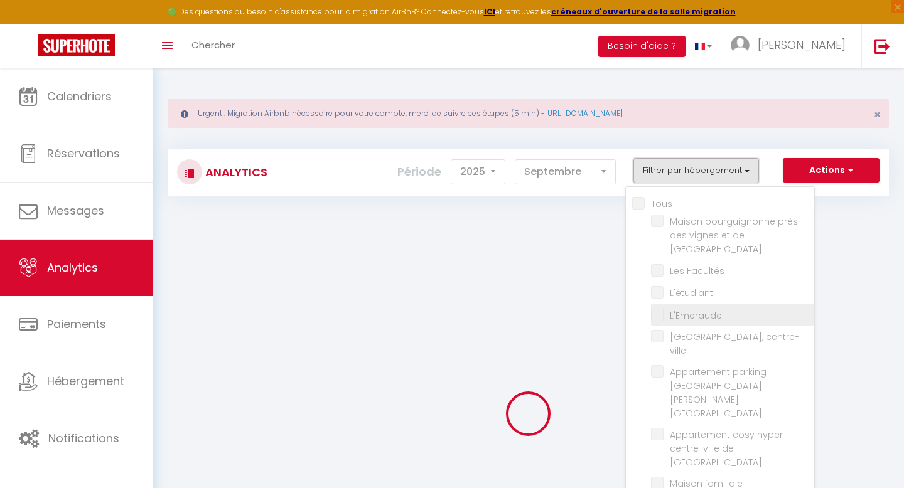
checkbox centre-ville "false"
checkbox centre "false"
checkbox DIJON "false"
checkbox Dijon "false"
checkbox piscine "false"
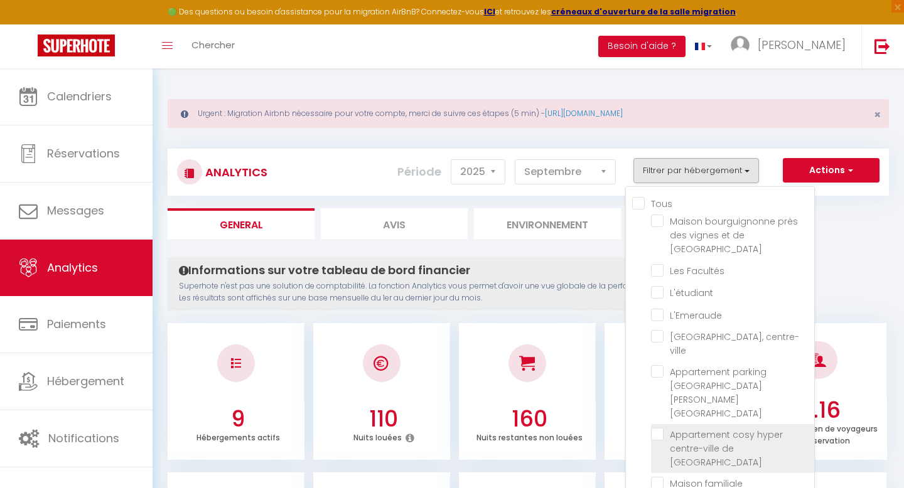
click at [657, 428] on DIJON "checkbox" at bounding box center [732, 434] width 163 height 13
checkbox DIJON "true"
checkbox Beaune "false"
checkbox Facultés "false"
checkbox input "false"
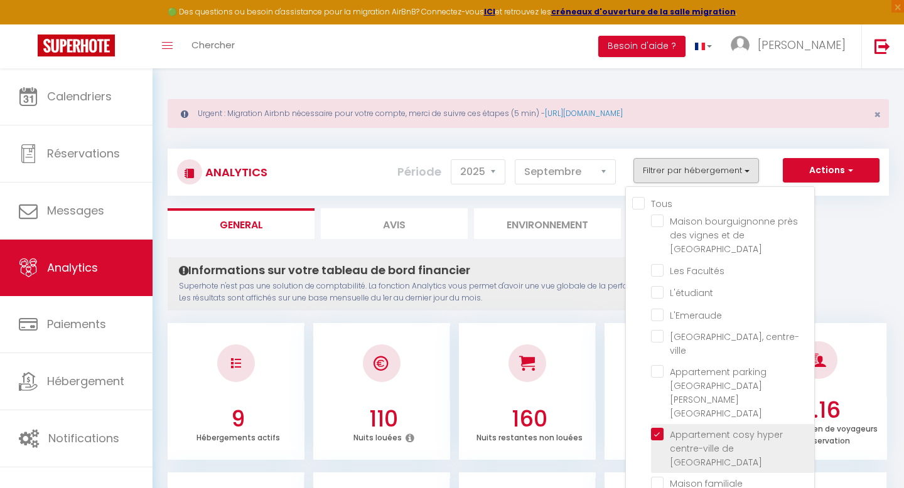
checkbox input "false"
checkbox centre-ville "false"
checkbox centre "false"
checkbox Dijon "false"
checkbox piscine "false"
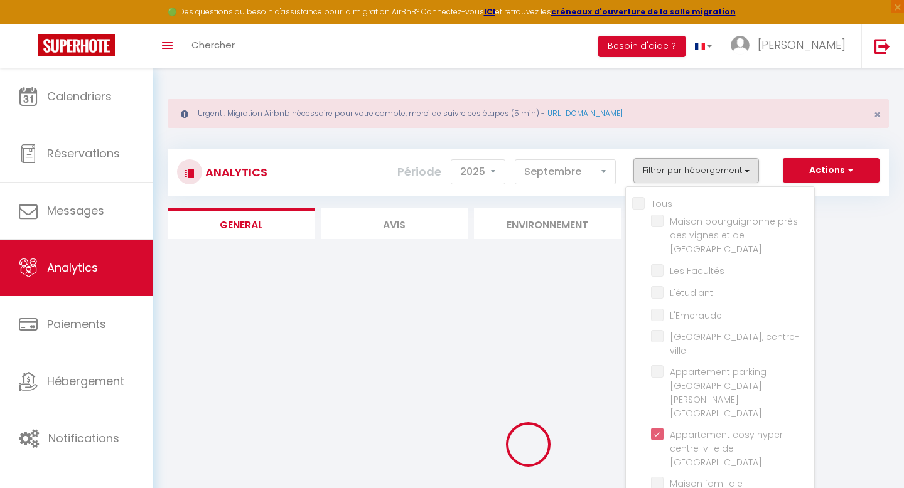
checkbox Beaune "false"
checkbox Facultés "false"
checkbox input "false"
checkbox centre-ville "false"
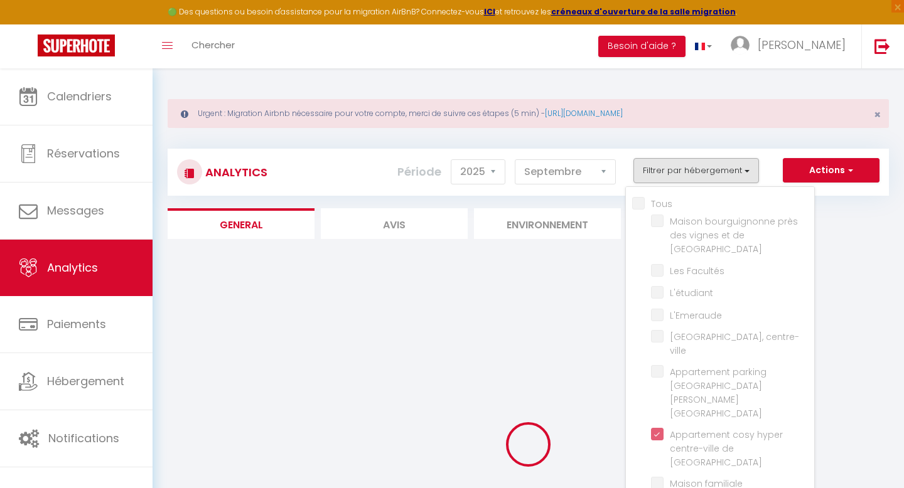
checkbox centre "false"
checkbox Dijon "false"
checkbox piscine "false"
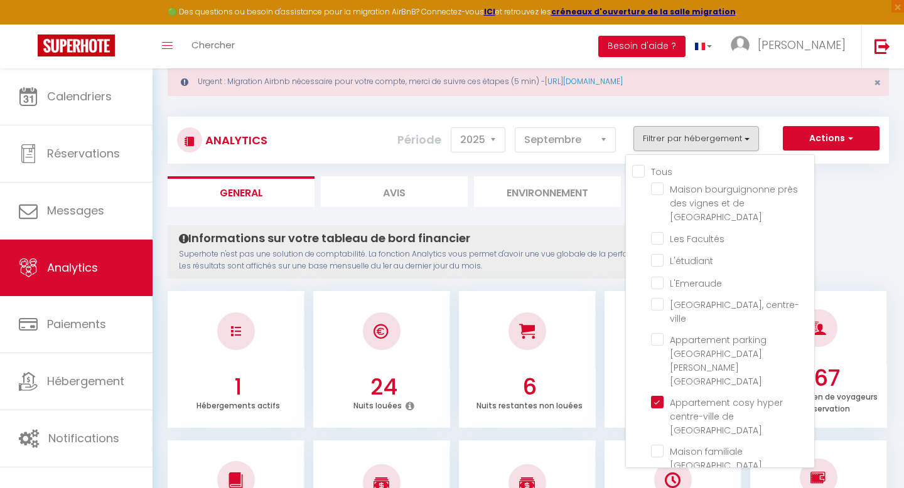
scroll to position [37, 0]
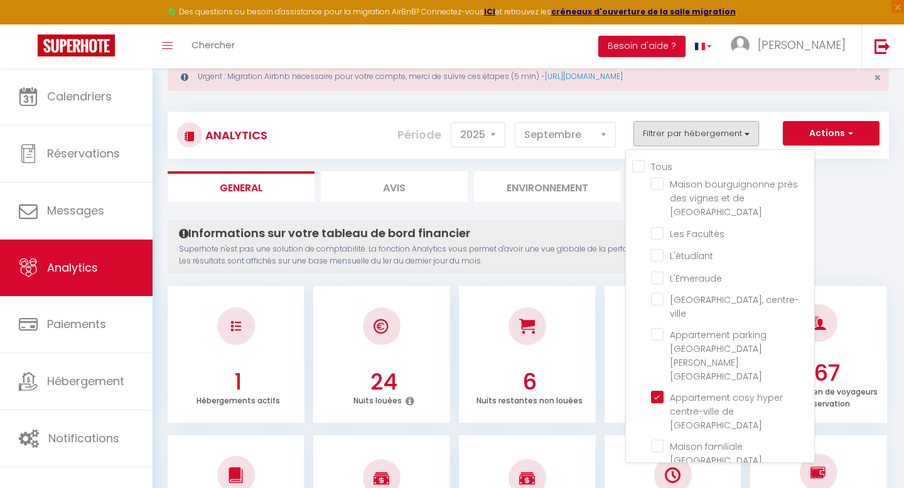
click at [579, 195] on li "Environnement" at bounding box center [547, 186] width 147 height 31
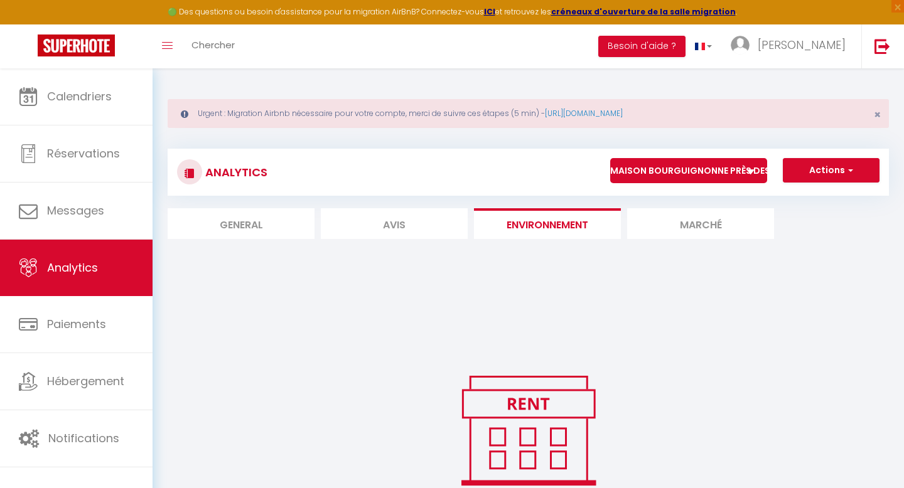
click at [263, 232] on li "General" at bounding box center [241, 223] width 147 height 31
select select "2025"
select select "9"
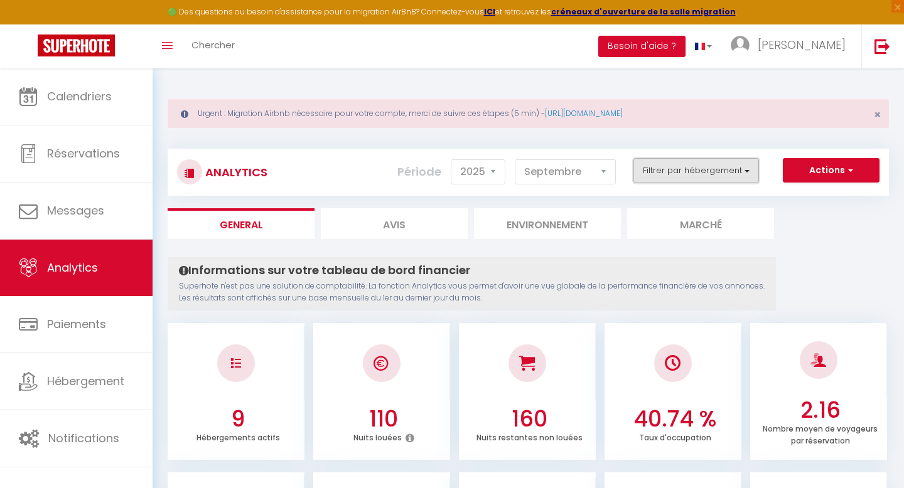
click at [662, 176] on button "Filtrer par hébergement" at bounding box center [696, 170] width 126 height 25
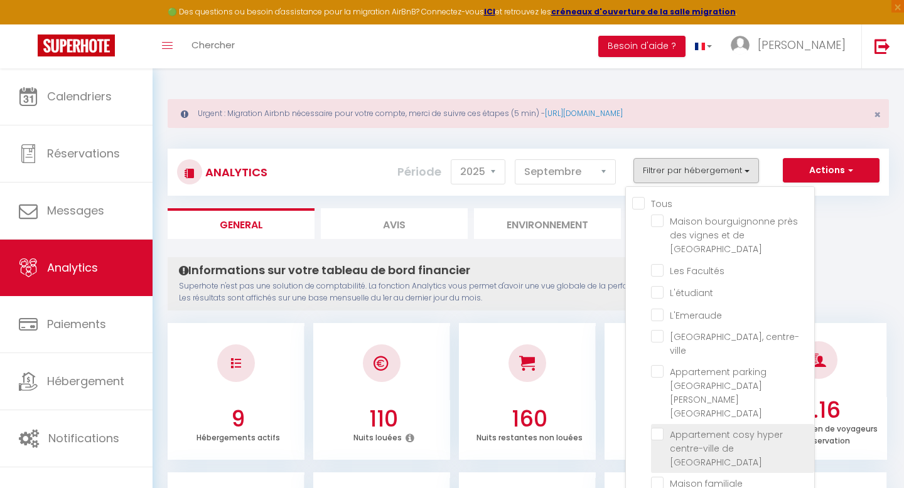
click at [659, 428] on DIJON "checkbox" at bounding box center [732, 434] width 163 height 13
checkbox DIJON "true"
checkbox Beaune "false"
checkbox Facultés "false"
checkbox input "false"
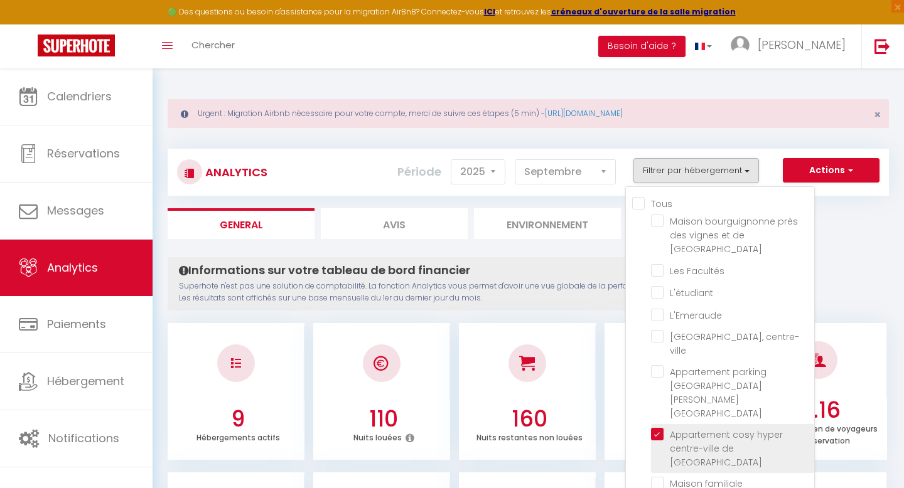
checkbox input "false"
checkbox centre-ville "false"
checkbox centre "false"
checkbox Dijon "false"
checkbox piscine "false"
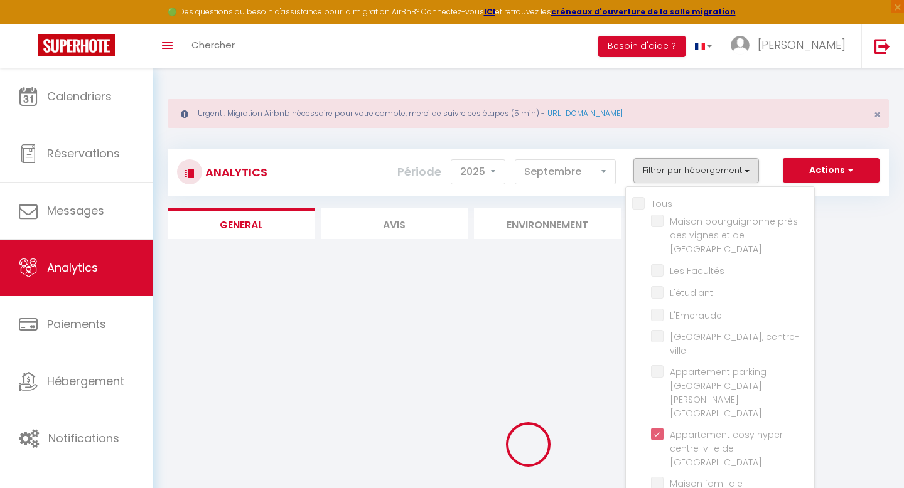
checkbox Beaune "false"
checkbox Facultés "false"
checkbox input "false"
checkbox centre-ville "false"
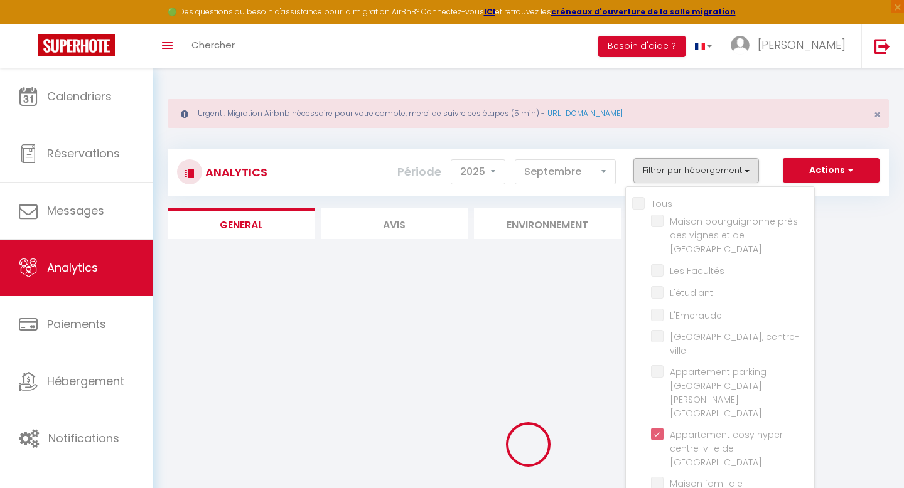
checkbox centre "false"
checkbox Dijon "false"
checkbox piscine "false"
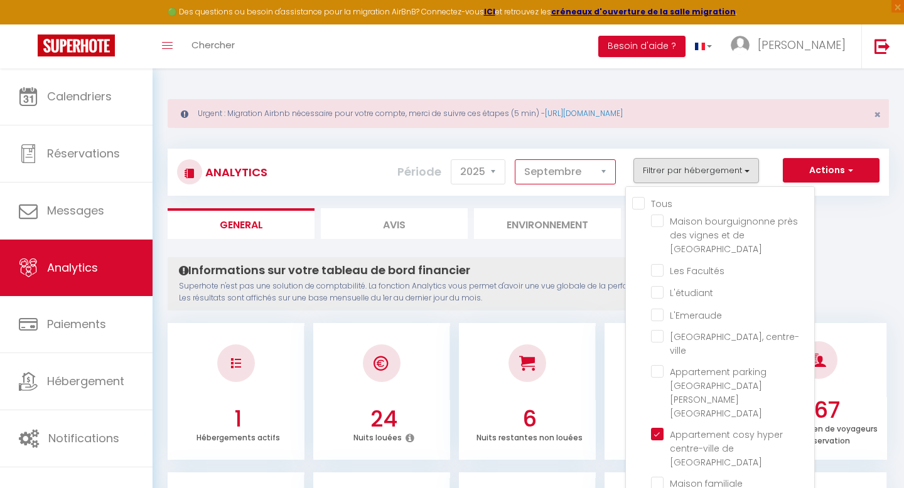
click at [585, 170] on select "[PERSON_NAME] Mars [PERSON_NAME] Juin Juillet Août Septembre Octobre Novembre D…" at bounding box center [565, 171] width 101 height 25
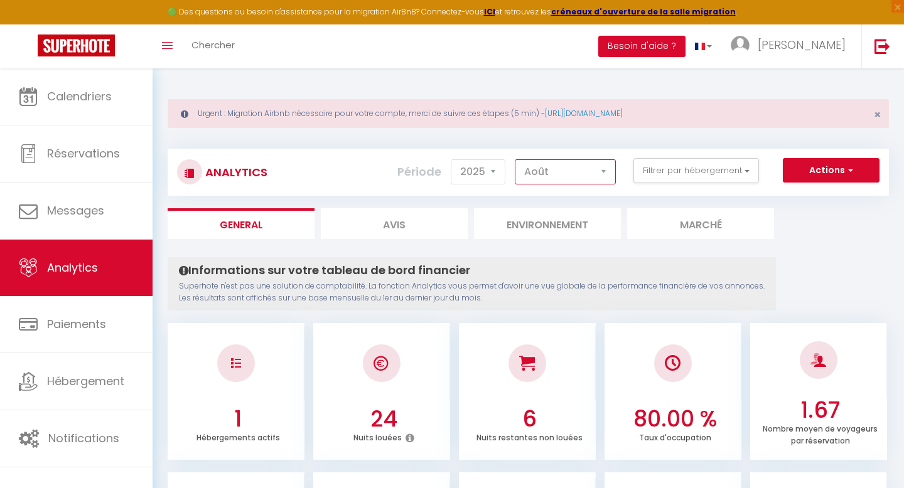
click at [515, 159] on select "[PERSON_NAME] Mars [PERSON_NAME] Juin Juillet Août Septembre Octobre Novembre D…" at bounding box center [565, 171] width 101 height 25
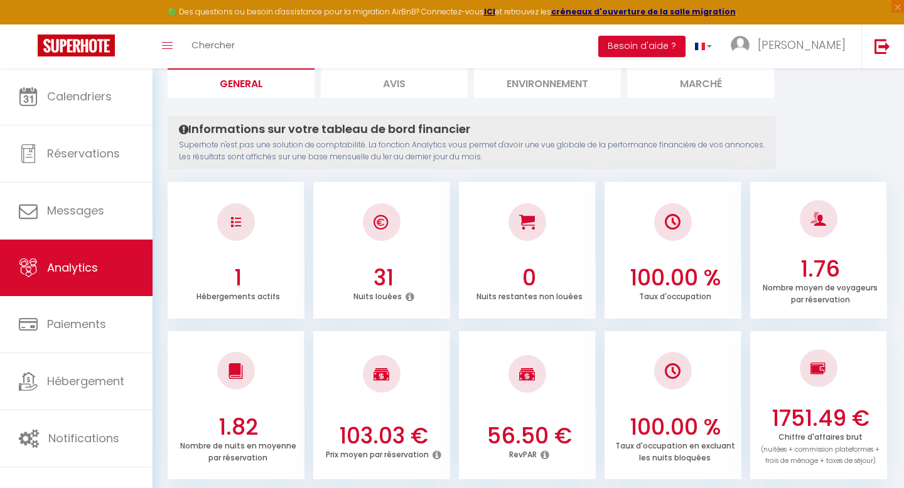
scroll to position [94, 0]
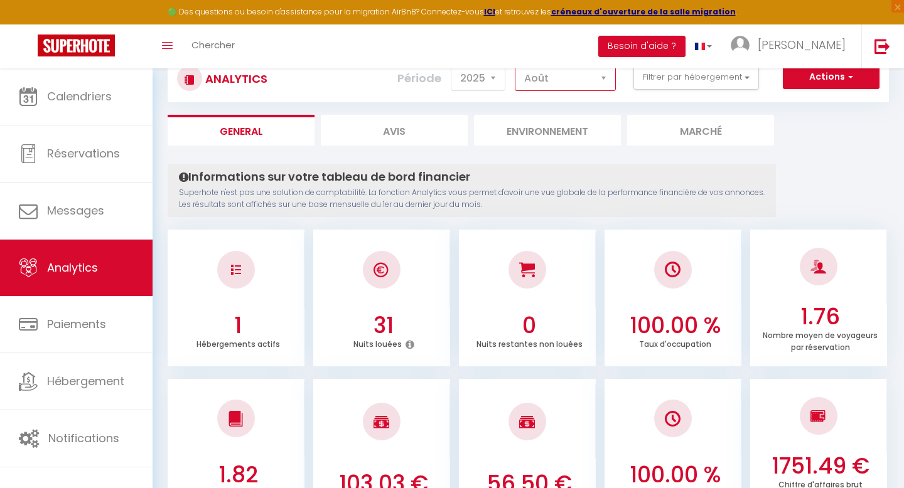
click at [565, 86] on select "[PERSON_NAME] Mars [PERSON_NAME] Juin Juillet Août Septembre Octobre Novembre D…" at bounding box center [565, 78] width 101 height 25
click at [515, 66] on select "[PERSON_NAME] Mars [PERSON_NAME] Juin Juillet Août Septembre Octobre Novembre D…" at bounding box center [565, 78] width 101 height 25
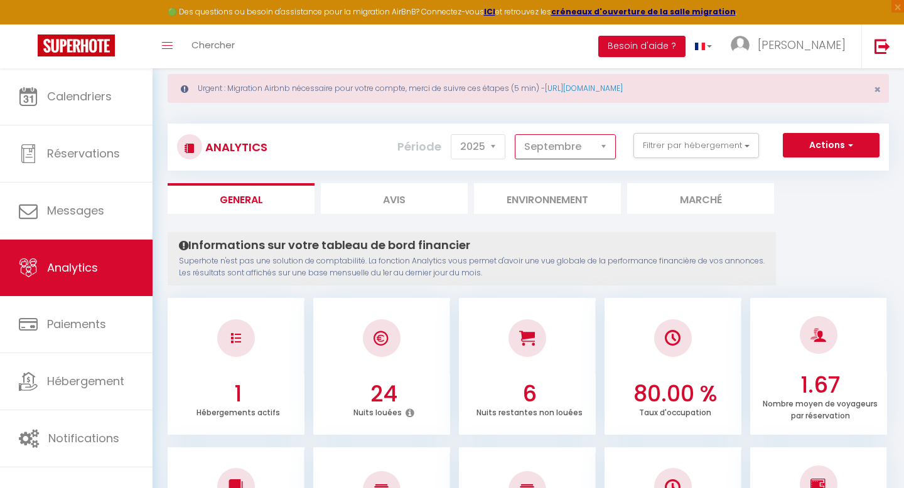
scroll to position [0, 0]
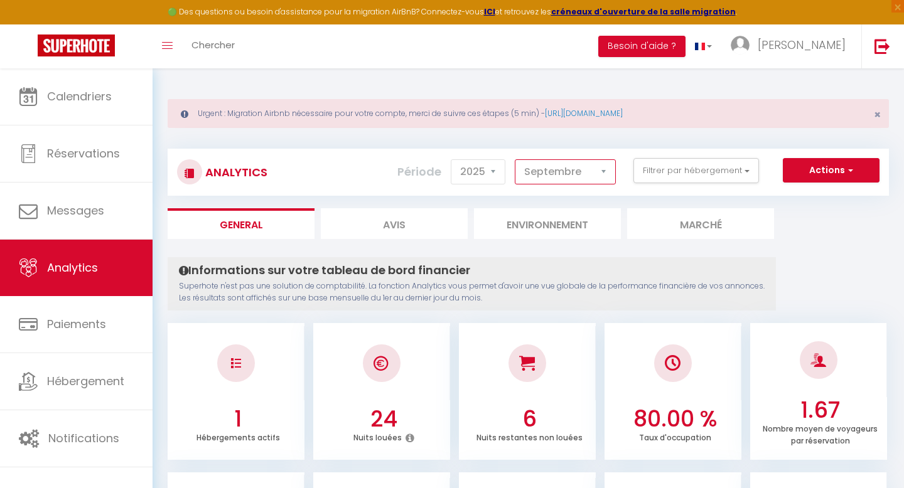
click at [569, 178] on select "[PERSON_NAME] Mars [PERSON_NAME] Juin Juillet Août Septembre Octobre Novembre D…" at bounding box center [565, 171] width 101 height 25
click at [515, 159] on select "[PERSON_NAME] Mars [PERSON_NAME] Juin Juillet Août Septembre Octobre Novembre D…" at bounding box center [565, 171] width 101 height 25
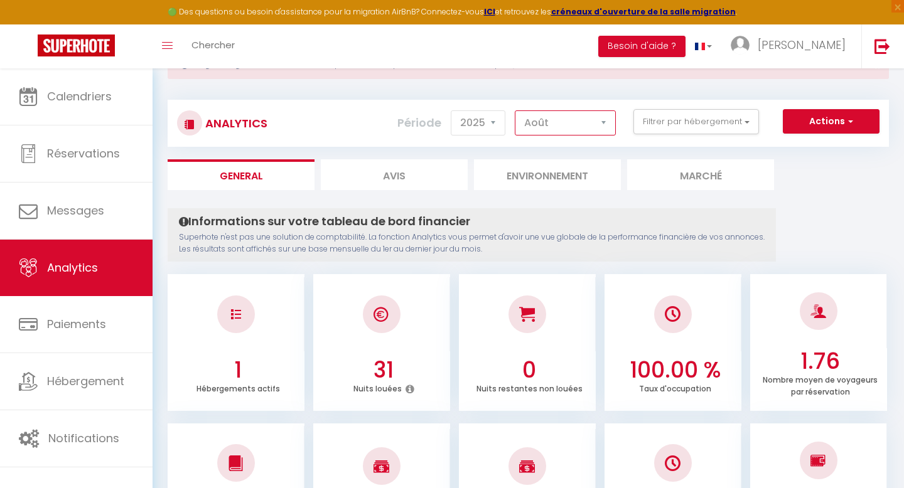
scroll to position [43, 0]
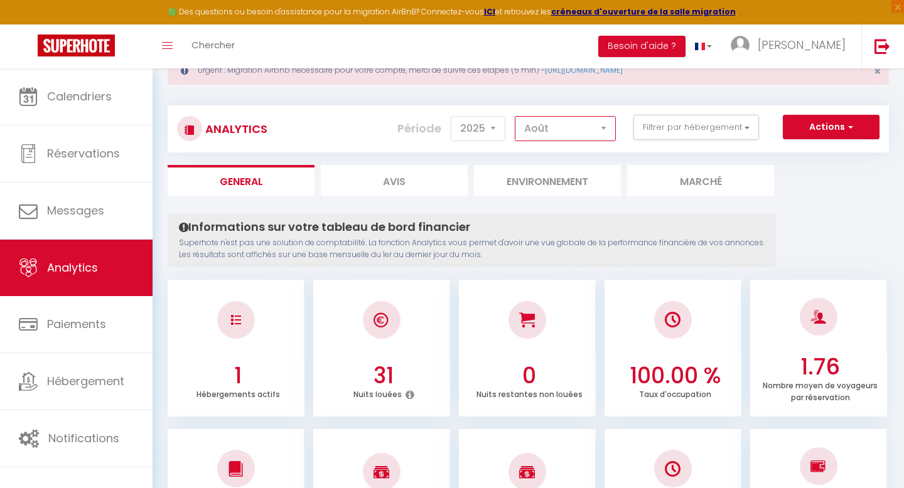
click at [568, 127] on select "[PERSON_NAME] Mars [PERSON_NAME] Juin Juillet Août Septembre Octobre Novembre D…" at bounding box center [565, 128] width 101 height 25
select select "7"
click at [515, 116] on select "[PERSON_NAME] Mars [PERSON_NAME] Juin Juillet Août Septembre Octobre Novembre D…" at bounding box center [565, 128] width 101 height 25
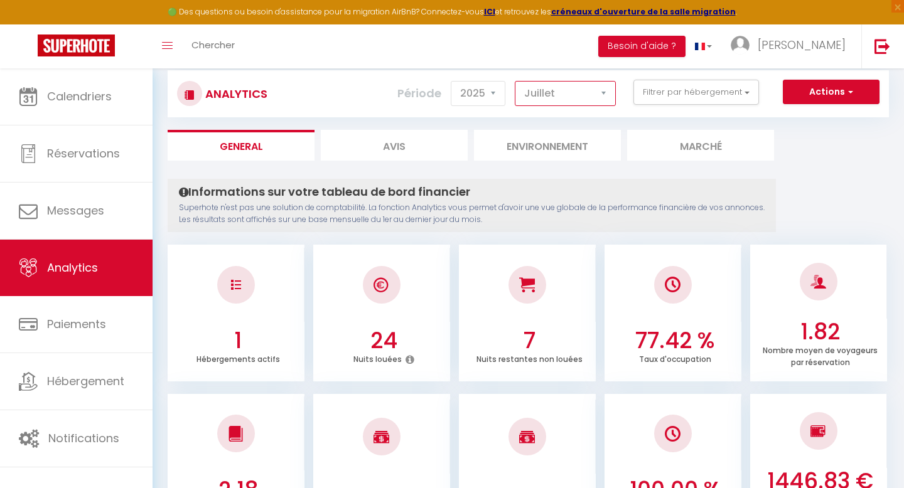
scroll to position [76, 0]
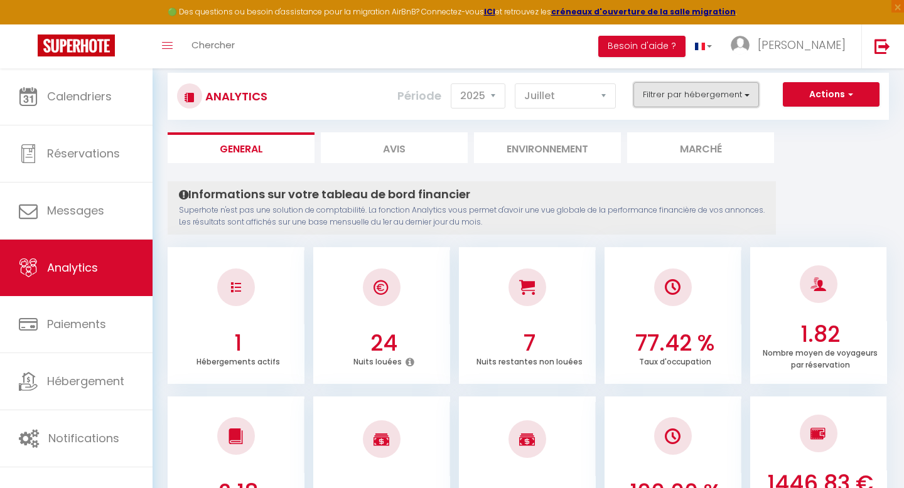
click at [686, 98] on button "Filtrer par hébergement" at bounding box center [696, 94] width 126 height 25
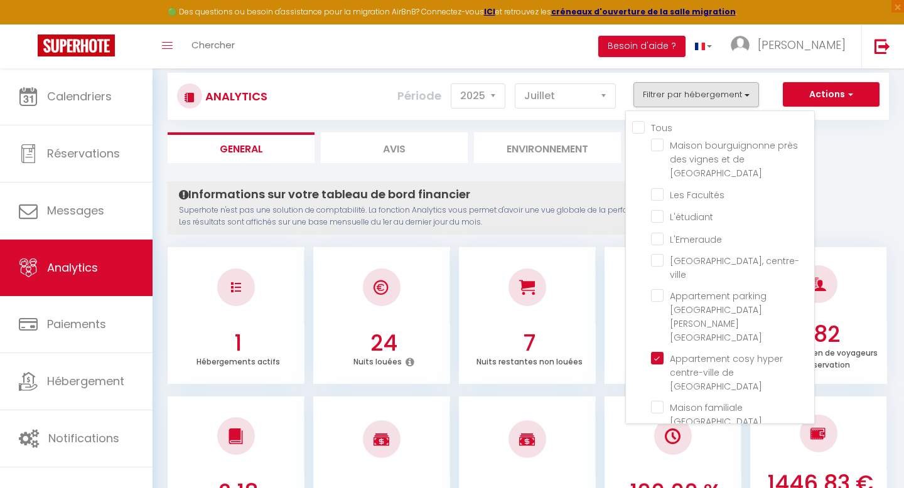
click at [637, 124] on input "Tous" at bounding box center [723, 127] width 182 height 13
checkbox input "true"
checkbox Beaune "true"
checkbox Facultés "true"
checkbox input "true"
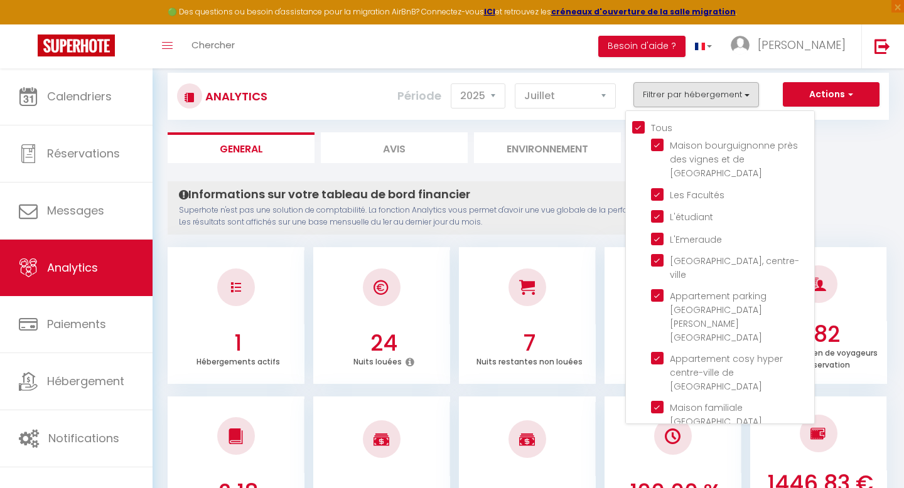
checkbox input "true"
checkbox centre-ville "true"
checkbox centre "true"
checkbox Dijon "true"
checkbox piscine "true"
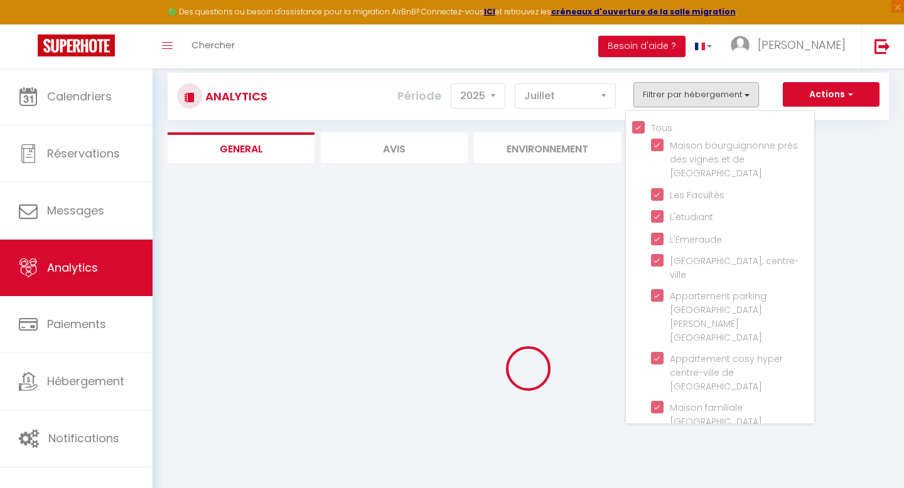
click at [581, 239] on div at bounding box center [528, 368] width 721 height 375
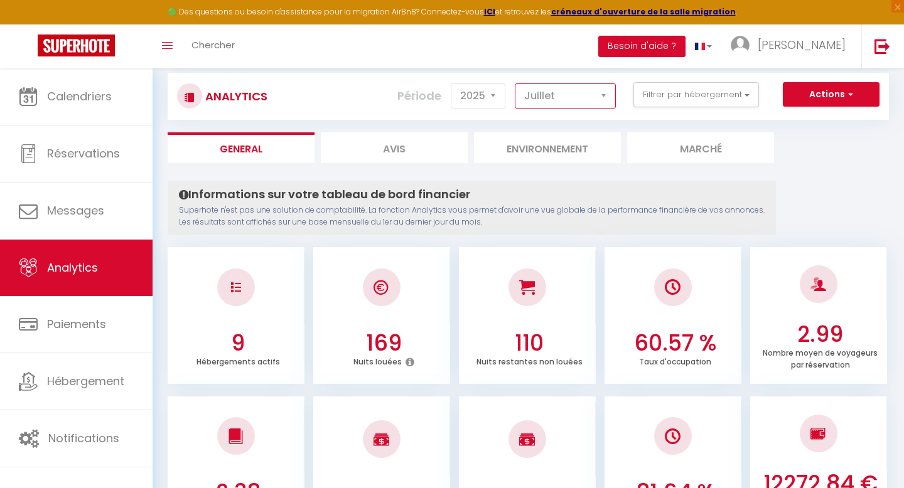
click at [573, 96] on select "[PERSON_NAME] Mars [PERSON_NAME] Juin Juillet Août Septembre Octobre Novembre D…" at bounding box center [565, 96] width 101 height 25
click at [515, 84] on select "[PERSON_NAME] Mars [PERSON_NAME] Juin Juillet Août Septembre Octobre Novembre D…" at bounding box center [565, 96] width 101 height 25
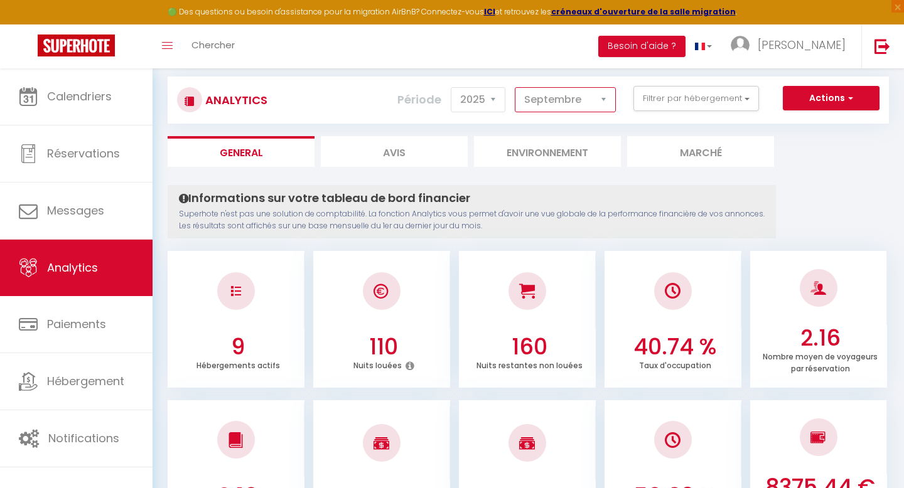
scroll to position [51, 0]
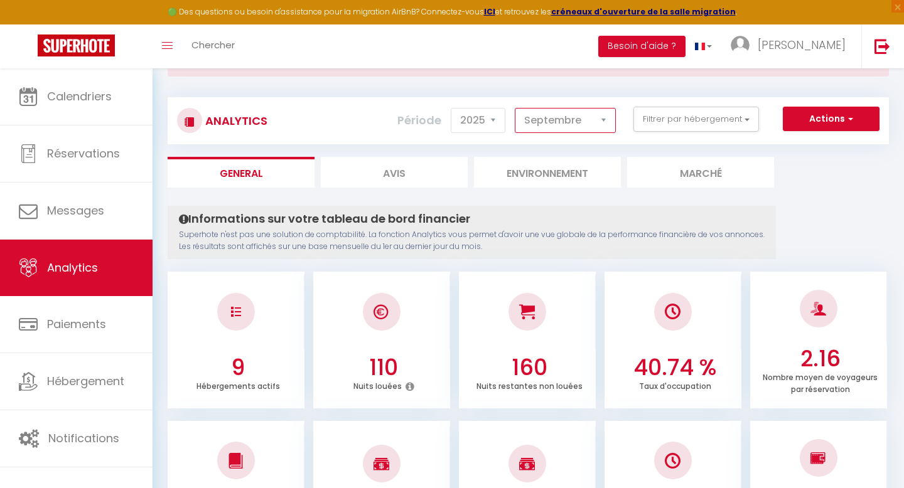
click at [583, 128] on select "[PERSON_NAME] Mars [PERSON_NAME] Juin Juillet Août Septembre Octobre Novembre D…" at bounding box center [565, 120] width 101 height 25
select select "8"
click at [515, 108] on select "[PERSON_NAME] Mars [PERSON_NAME] Juin Juillet Août Septembre Octobre Novembre D…" at bounding box center [565, 120] width 101 height 25
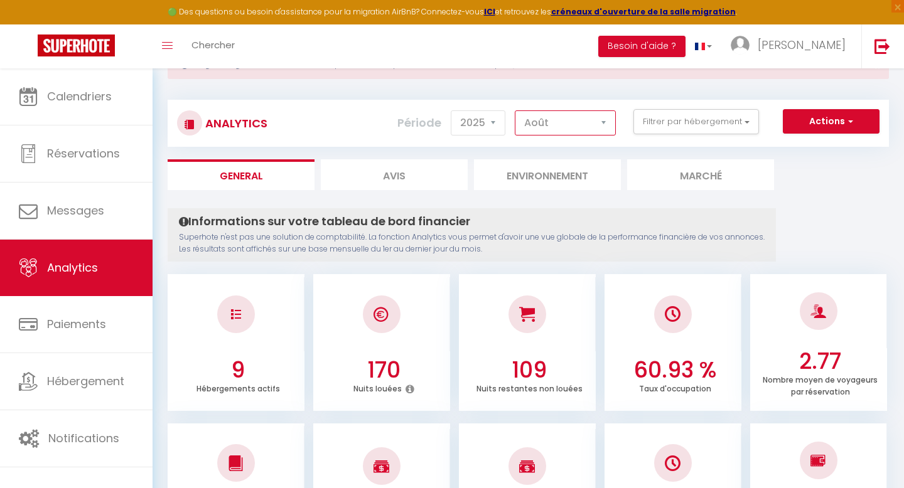
scroll to position [36, 0]
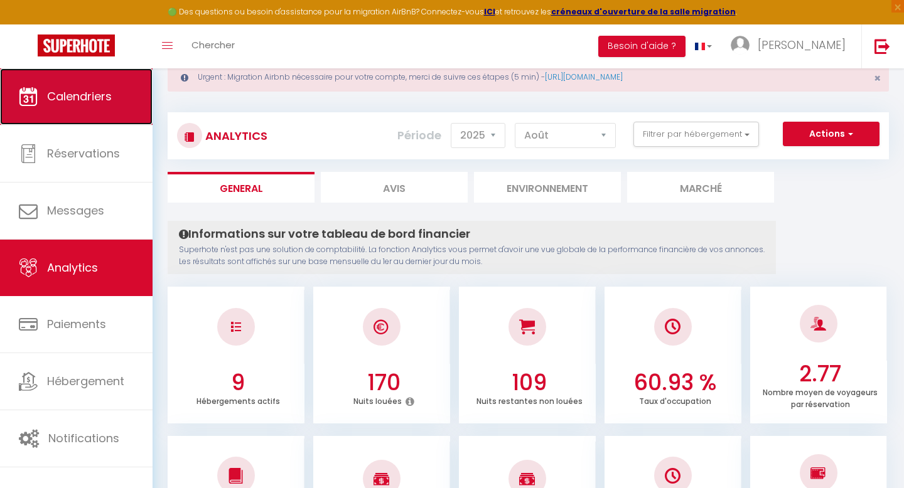
click at [65, 101] on span "Calendriers" at bounding box center [79, 97] width 65 height 16
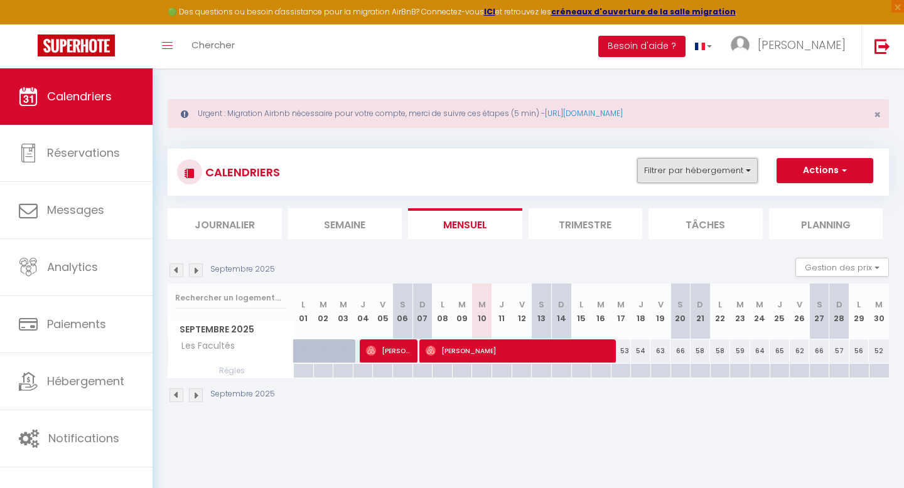
click at [702, 169] on button "Filtrer par hébergement" at bounding box center [697, 170] width 121 height 25
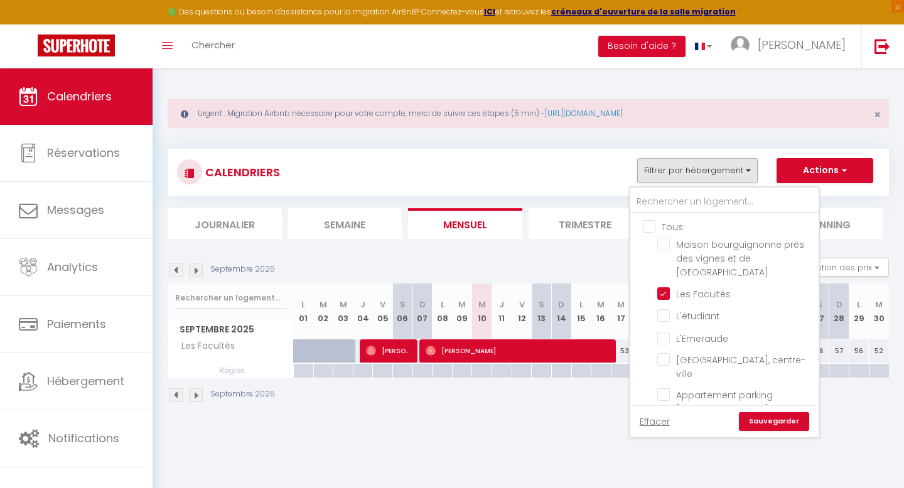
click at [650, 237] on ul "Tous Maison bourguignonne près des vignes et de Beaune Les Facultés L'étudiant …" at bounding box center [724, 393] width 188 height 360
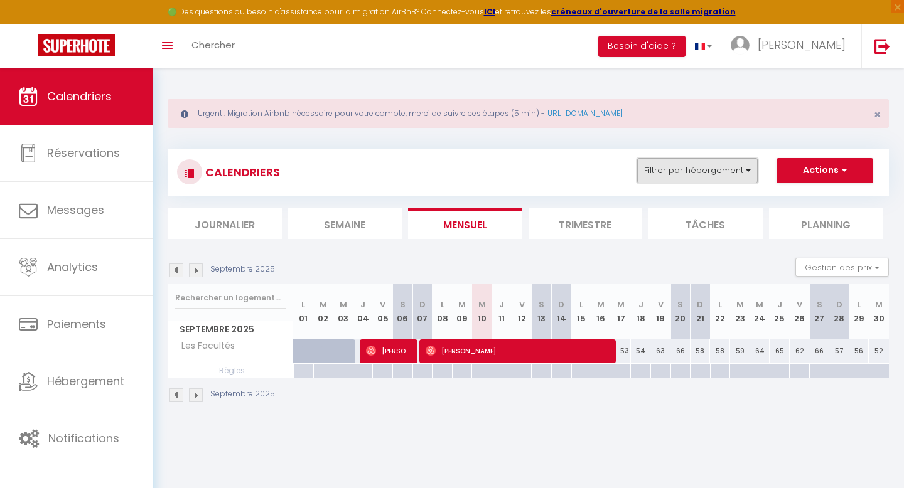
click at [653, 181] on button "Filtrer par hébergement" at bounding box center [697, 170] width 121 height 25
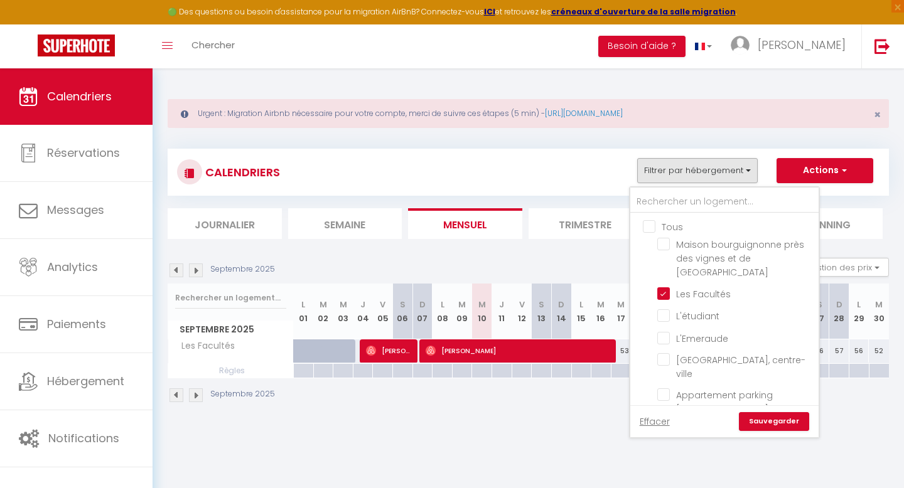
click at [645, 224] on input "Tous" at bounding box center [737, 226] width 188 height 13
checkbox input "true"
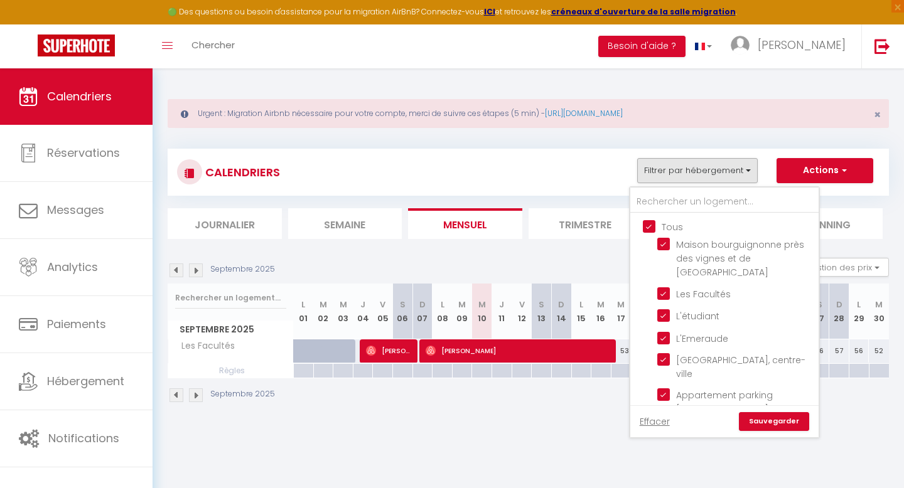
checkbox input "true"
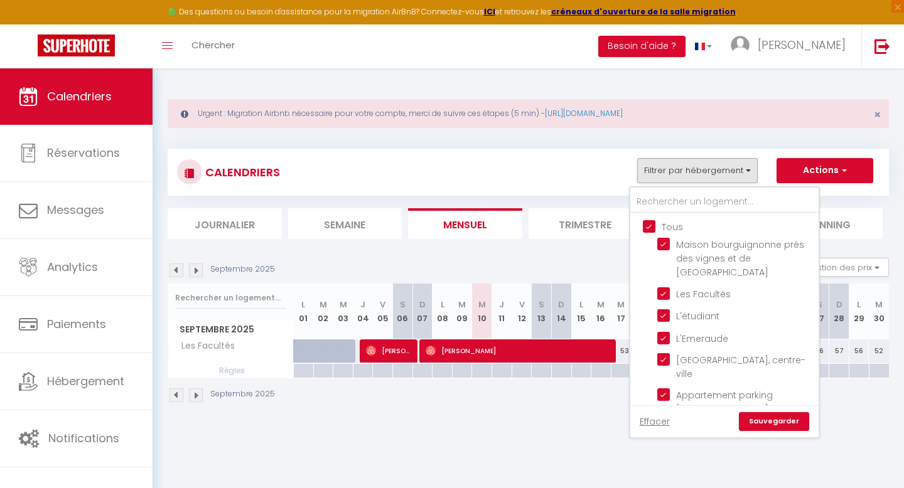
click at [768, 427] on link "Sauvegarder" at bounding box center [774, 421] width 70 height 19
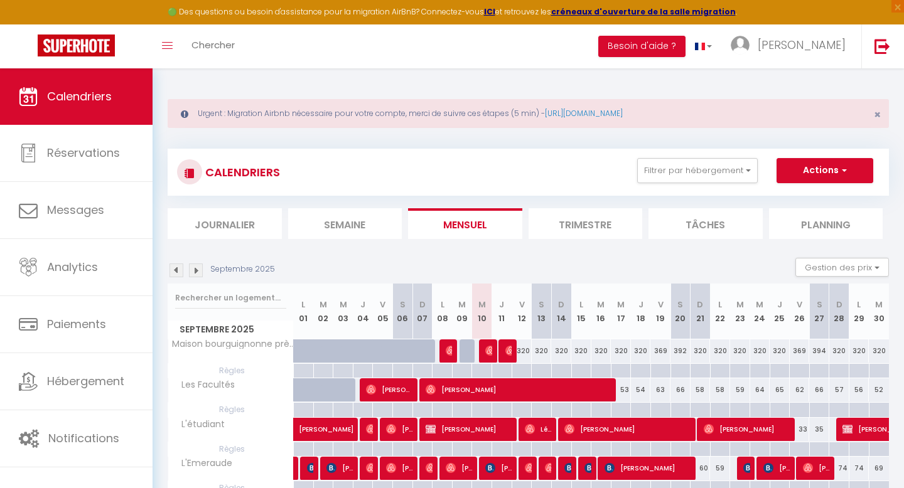
click at [195, 271] on img at bounding box center [196, 271] width 14 height 14
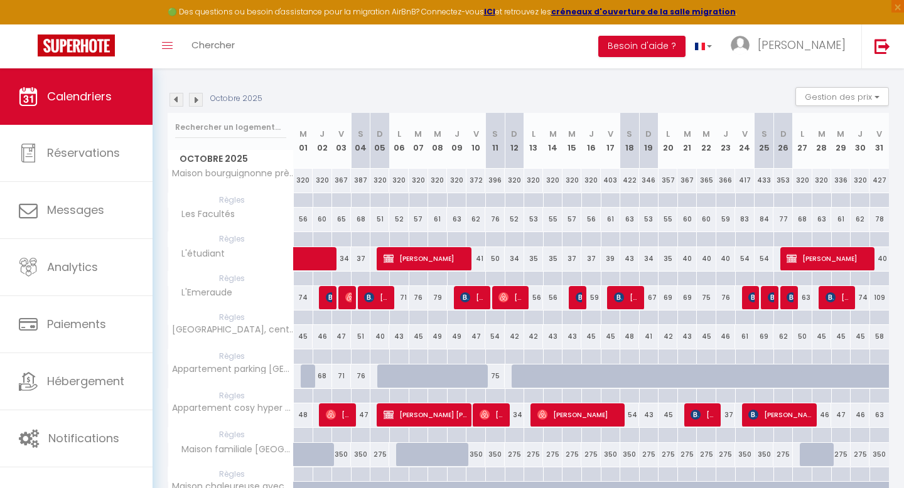
scroll to position [176, 0]
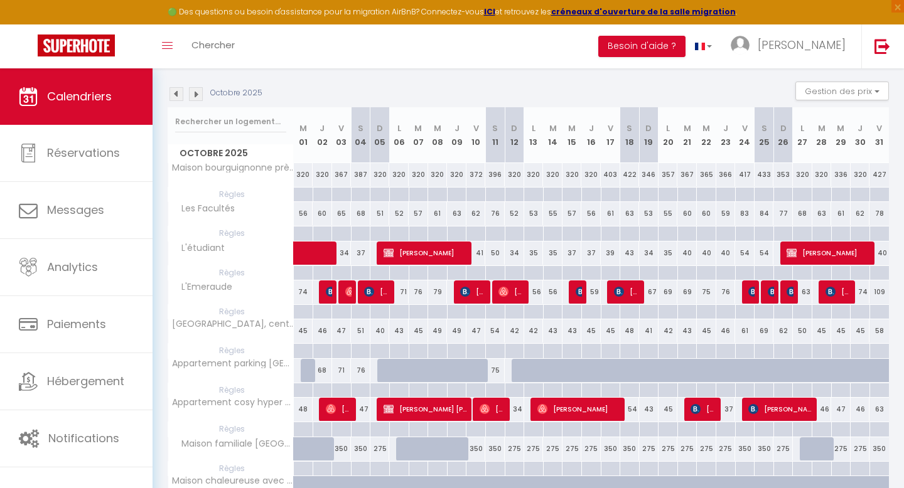
drag, startPoint x: 315, startPoint y: 368, endPoint x: 367, endPoint y: 371, distance: 52.2
click at [367, 371] on tr "Appartement parking [GEOGRAPHIC_DATA] [PERSON_NAME][GEOGRAPHIC_DATA] 65 68 71 7…" at bounding box center [528, 370] width 721 height 24
click at [827, 92] on button "Gestion des prix" at bounding box center [842, 91] width 94 height 19
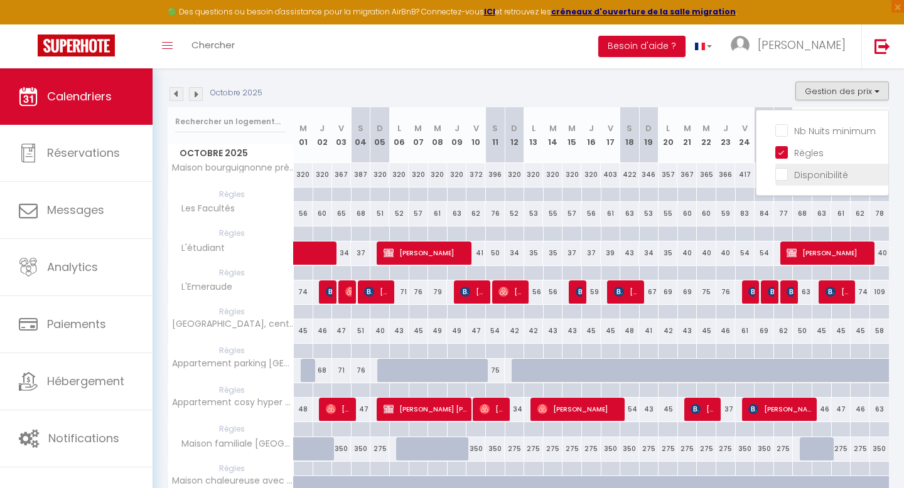
click at [792, 170] on input "Disponibilité" at bounding box center [831, 174] width 113 height 13
checkbox input "true"
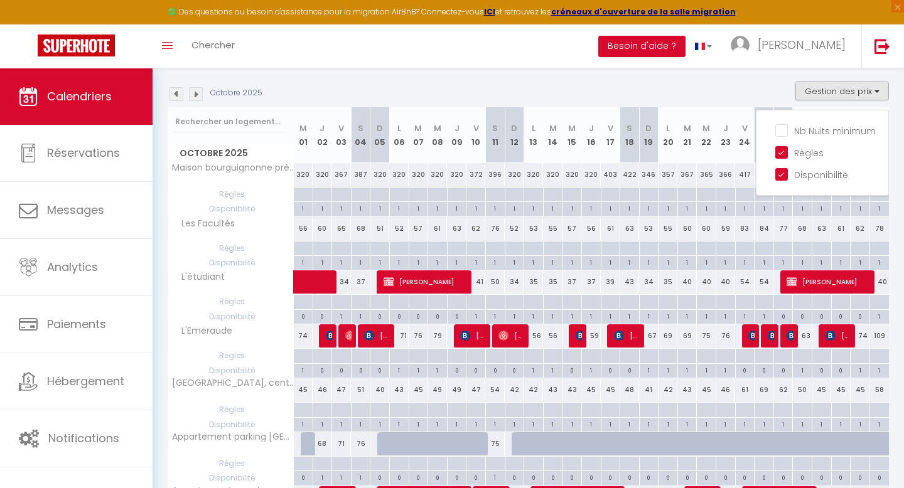
drag, startPoint x: 321, startPoint y: 445, endPoint x: 364, endPoint y: 445, distance: 43.3
click at [364, 445] on tr "Appartement parking [GEOGRAPHIC_DATA] [PERSON_NAME][GEOGRAPHIC_DATA] 65 68 71 7…" at bounding box center [528, 444] width 721 height 24
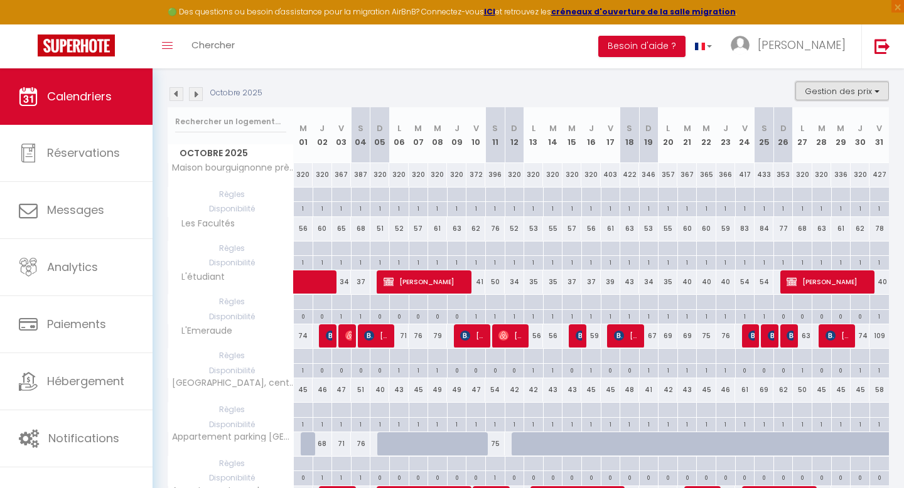
click at [852, 91] on button "Gestion des prix" at bounding box center [842, 91] width 94 height 19
click at [366, 448] on div "76" at bounding box center [360, 444] width 19 height 23
type input "76"
type input "[PERSON_NAME] 04 Octobre 2025"
type input "Dim 05 Octobre 2025"
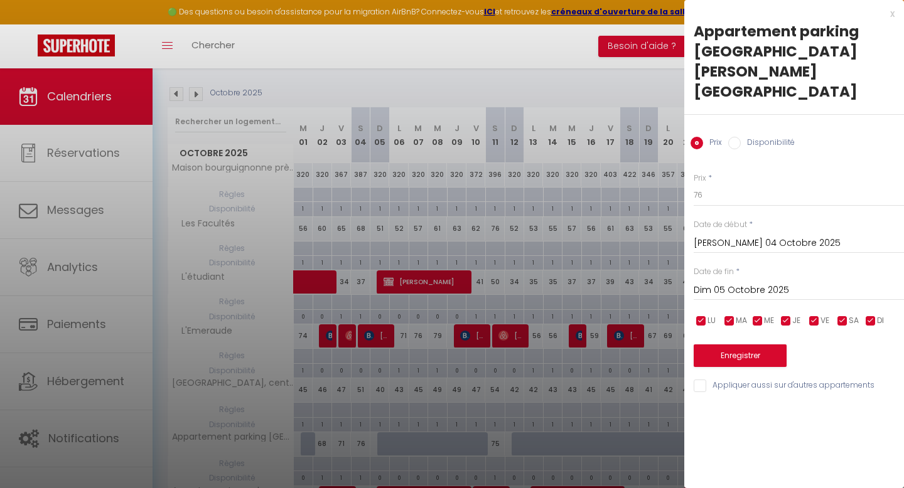
click at [731, 235] on input "[PERSON_NAME] 04 Octobre 2025" at bounding box center [799, 243] width 210 height 16
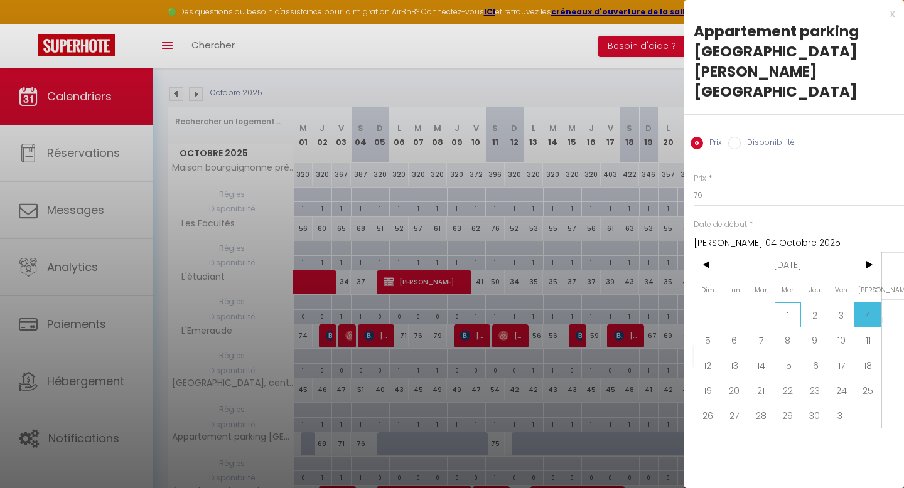
click at [787, 303] on span "1" at bounding box center [788, 315] width 27 height 25
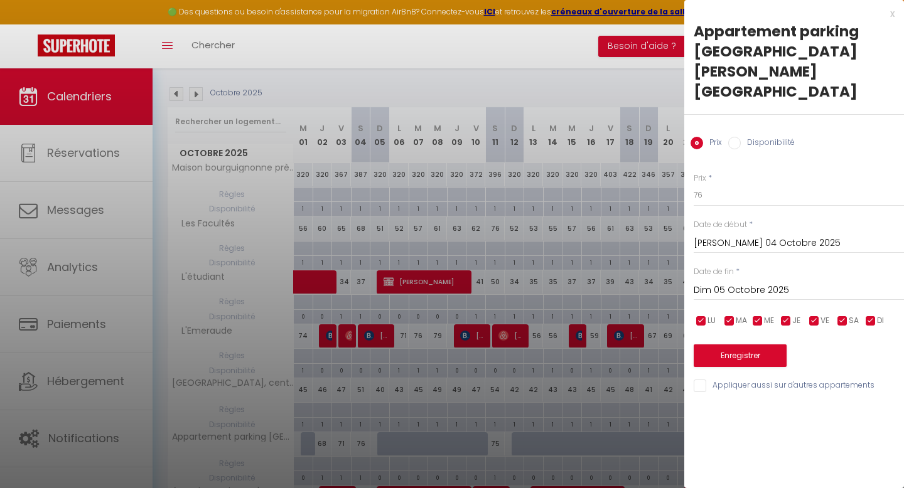
type input "Mer 01 Octobre 2025"
click at [764, 283] on input "Dim 05 Octobre 2025" at bounding box center [799, 291] width 210 height 16
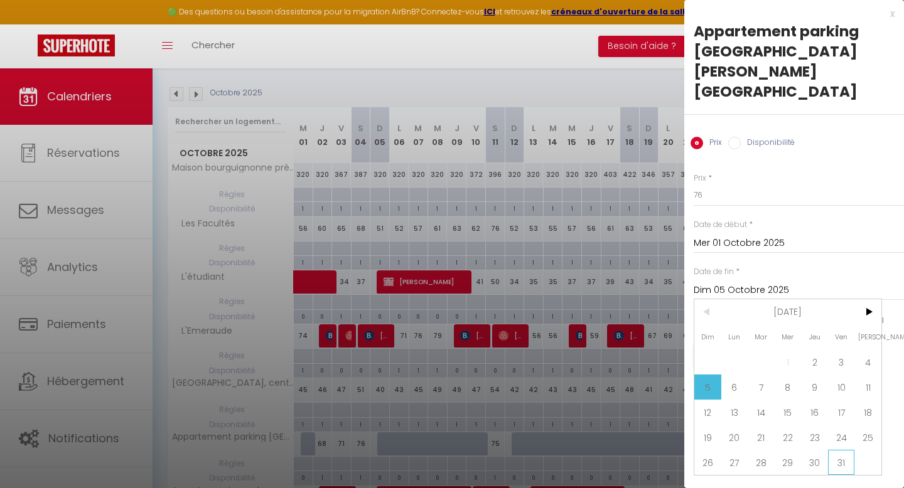
click at [846, 450] on span "31" at bounding box center [841, 462] width 27 height 25
type input "Ven 31 Octobre 2025"
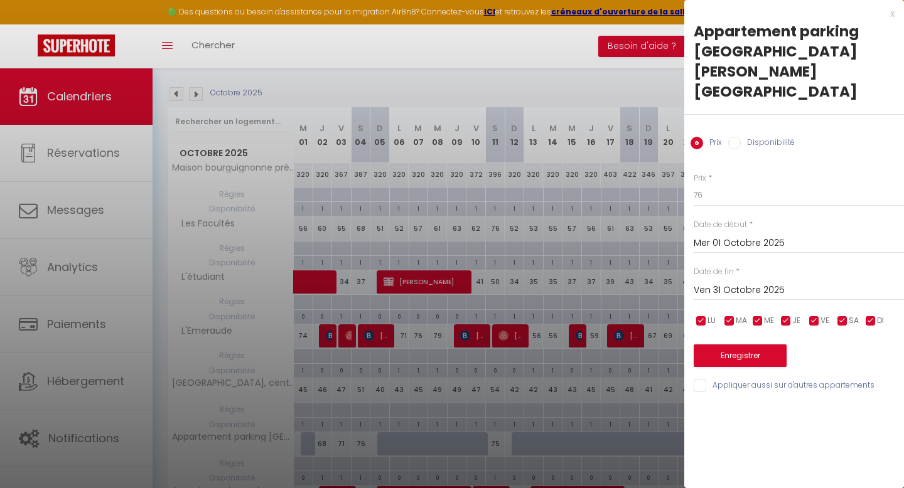
click at [736, 137] on input "Disponibilité" at bounding box center [734, 143] width 13 height 13
radio input "true"
radio input "false"
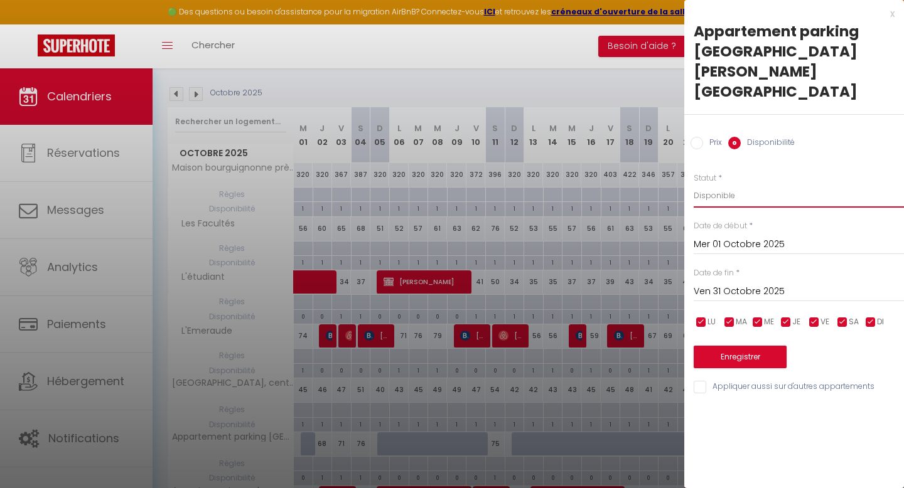
click at [727, 184] on select "Disponible Indisponible" at bounding box center [799, 196] width 210 height 24
select select "0"
click at [694, 184] on select "Disponible Indisponible" at bounding box center [799, 196] width 210 height 24
click at [749, 346] on button "Enregistrer" at bounding box center [740, 357] width 93 height 23
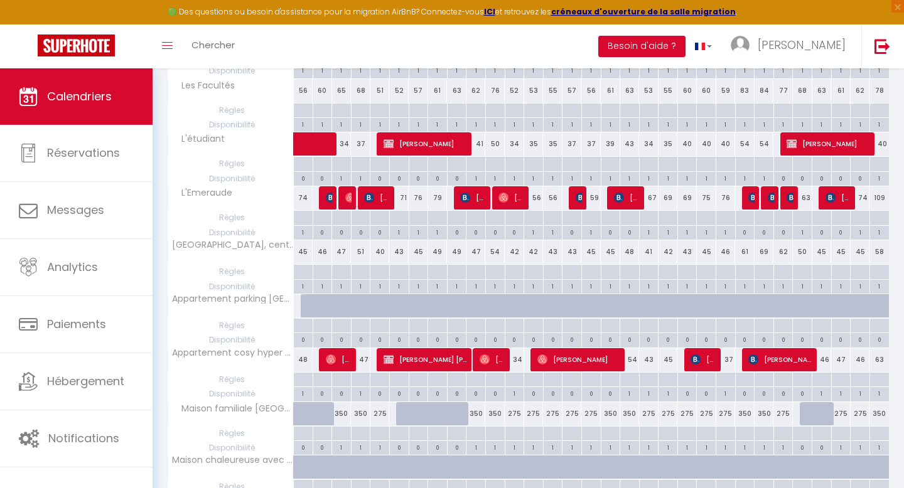
scroll to position [0, 0]
